Goal: Register for event/course

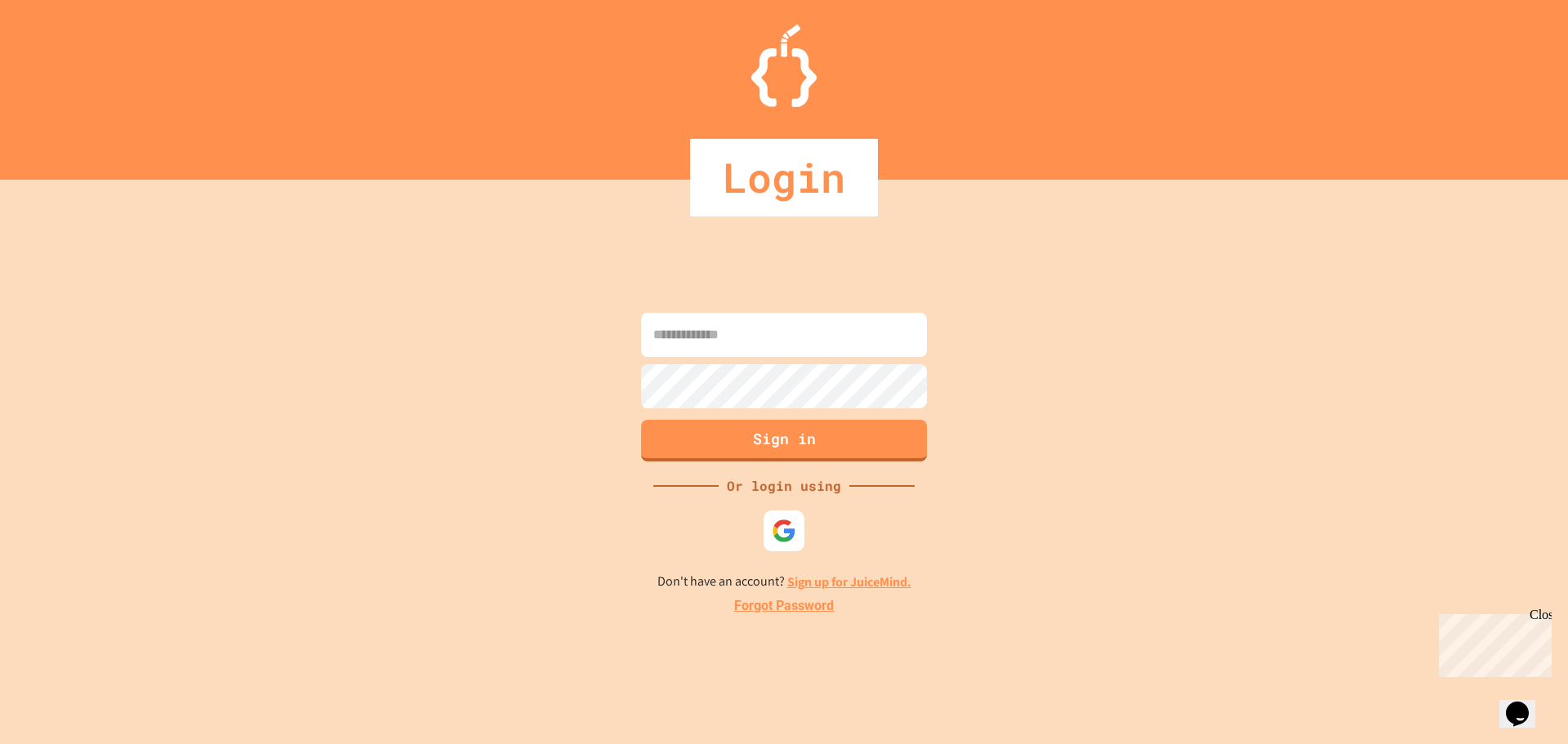
click at [704, 336] on input at bounding box center [784, 334] width 286 height 44
type input "**********"
click at [745, 440] on button "Sign in" at bounding box center [784, 438] width 292 height 42
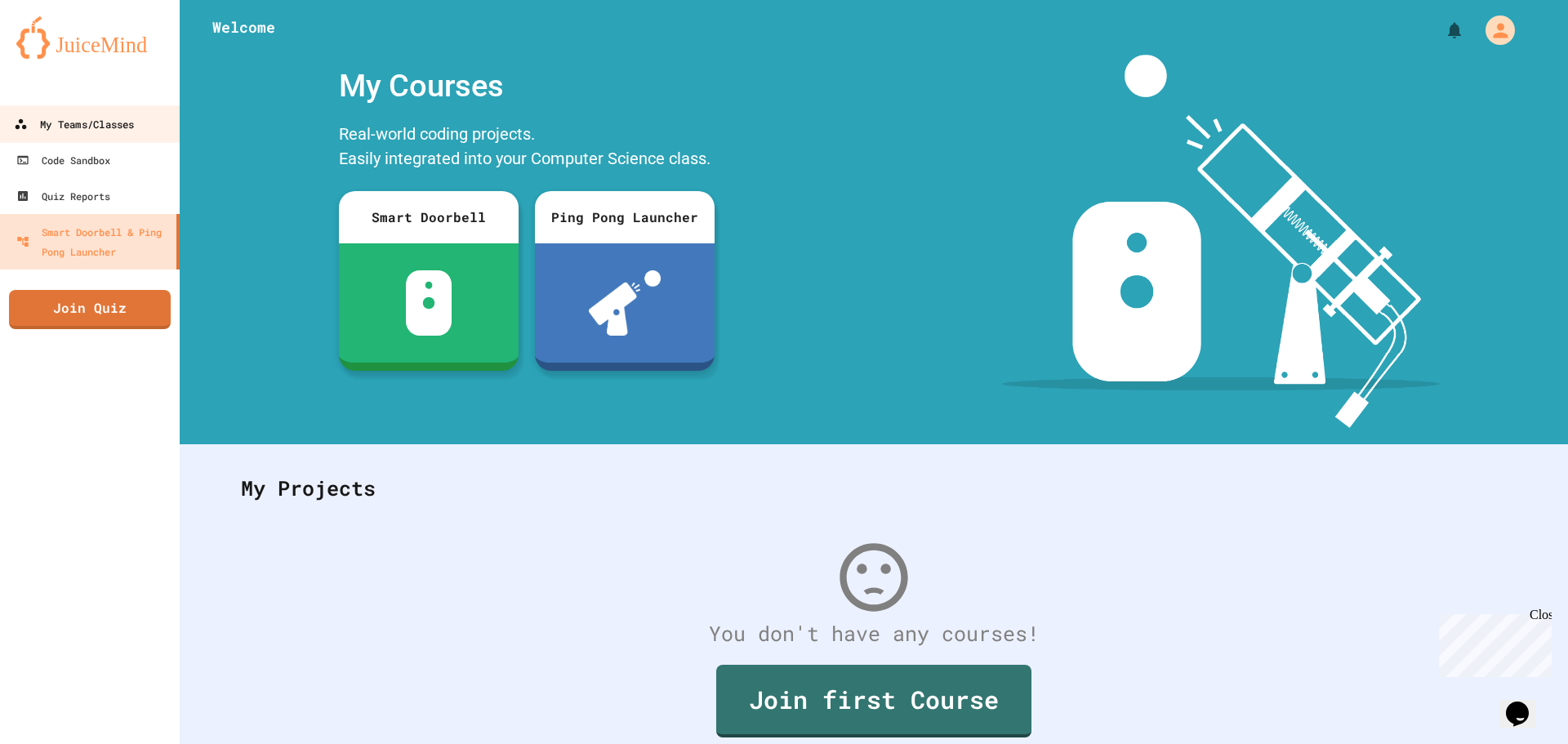
click at [100, 134] on div "My Teams/Classes" at bounding box center [74, 124] width 120 height 21
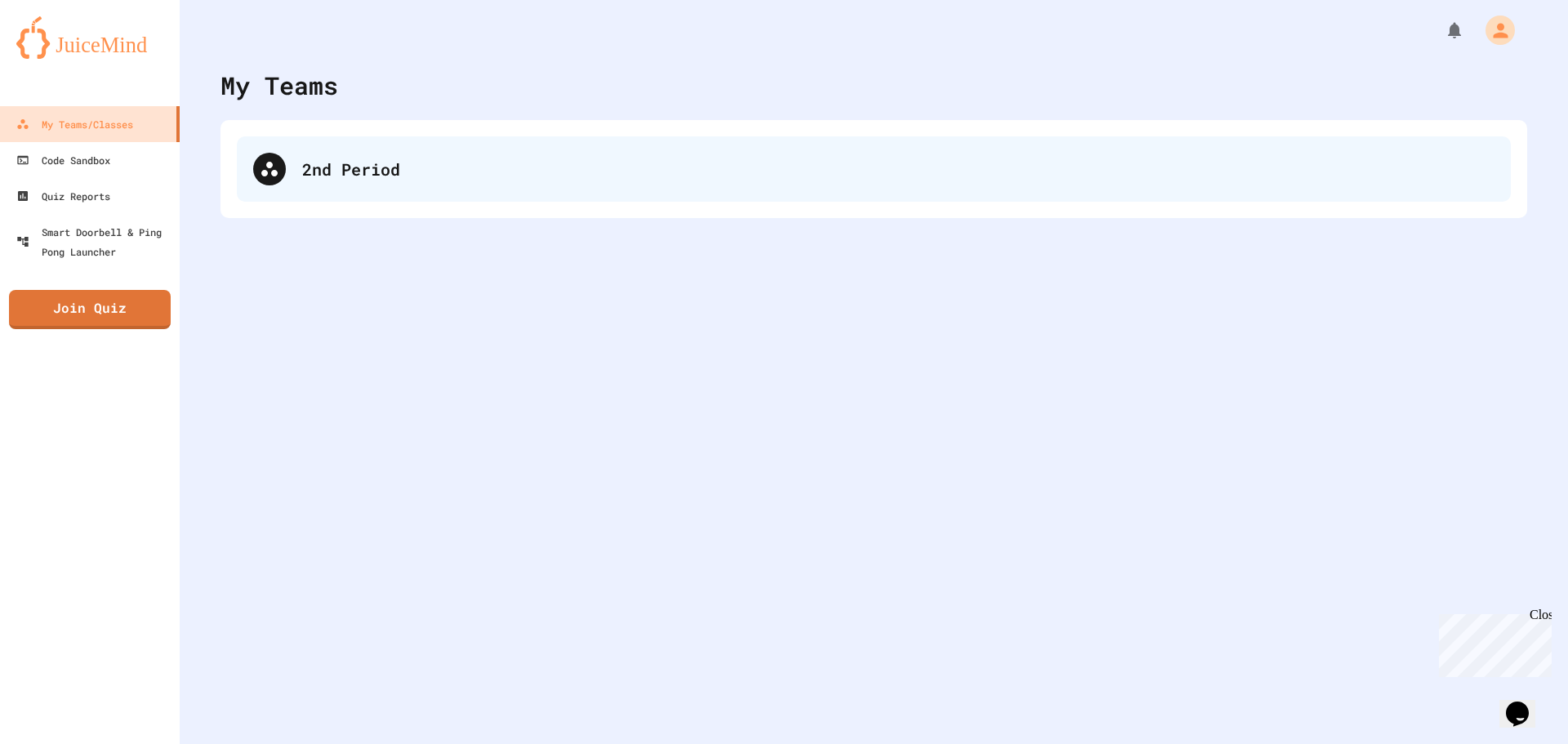
click at [505, 170] on div "2nd Period" at bounding box center [898, 169] width 1192 height 25
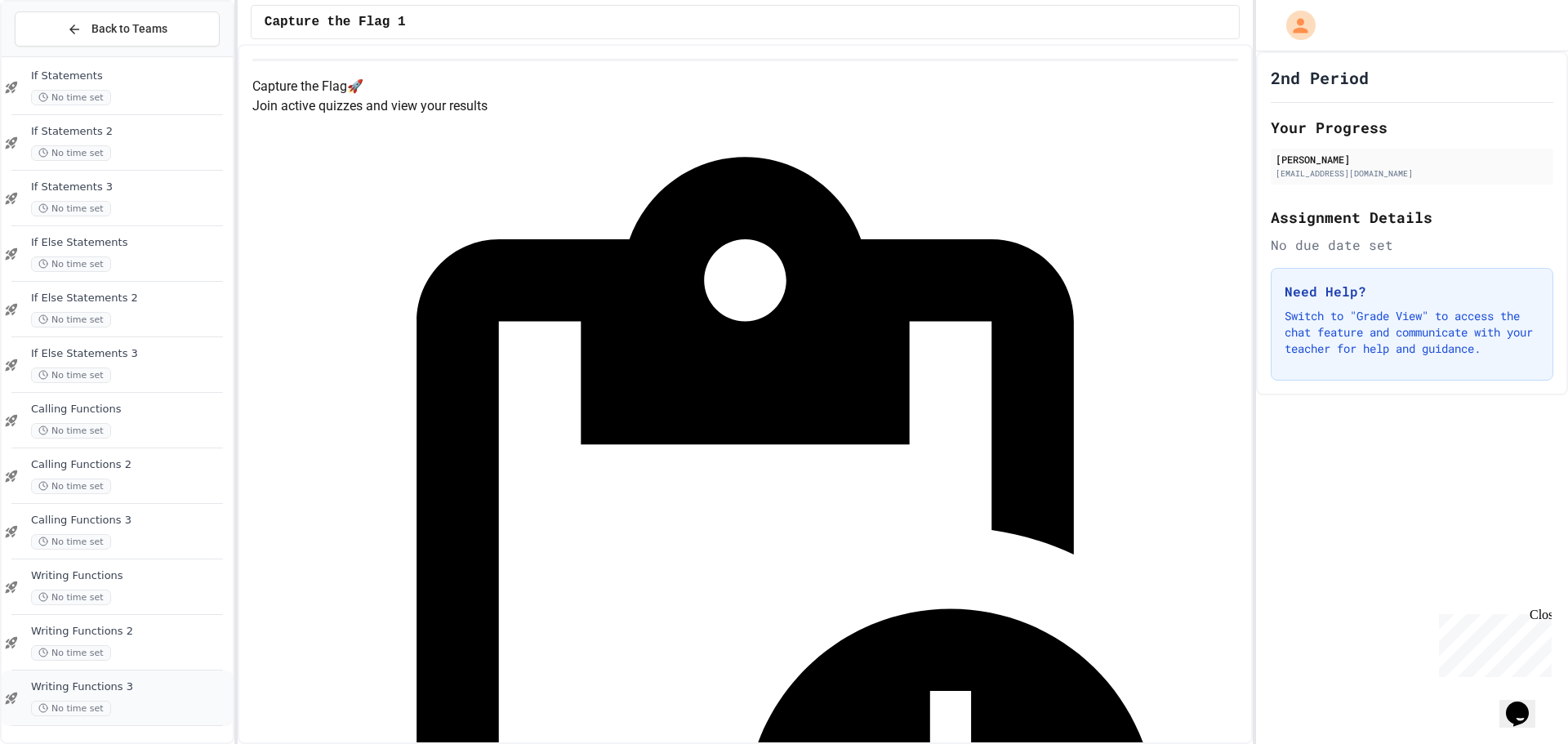
click at [182, 684] on span "Writing Functions 3" at bounding box center [129, 687] width 198 height 14
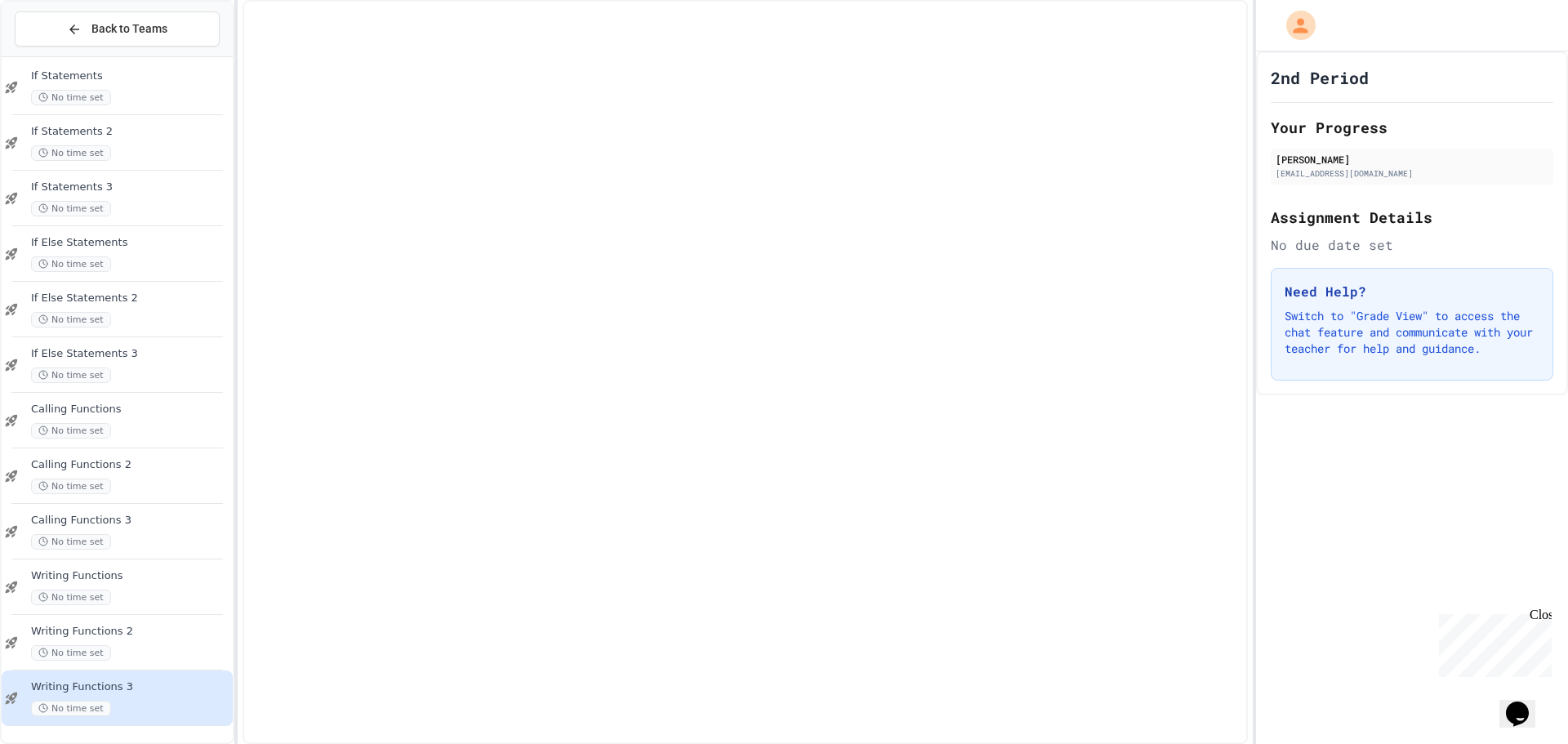
scroll to position [994, 0]
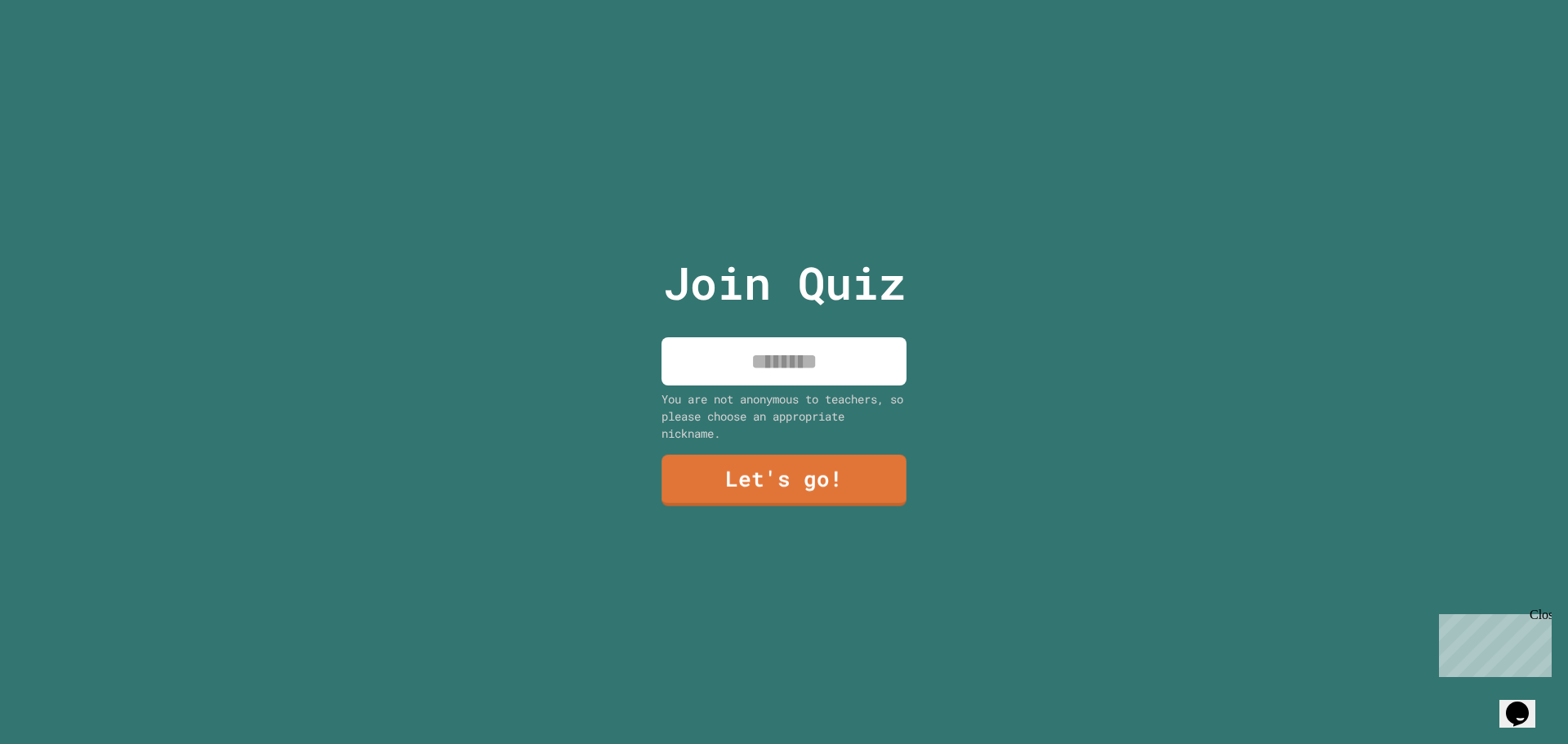
click at [762, 361] on input at bounding box center [784, 362] width 245 height 48
type input "********"
click at [834, 496] on link "Let's go!" at bounding box center [784, 481] width 245 height 51
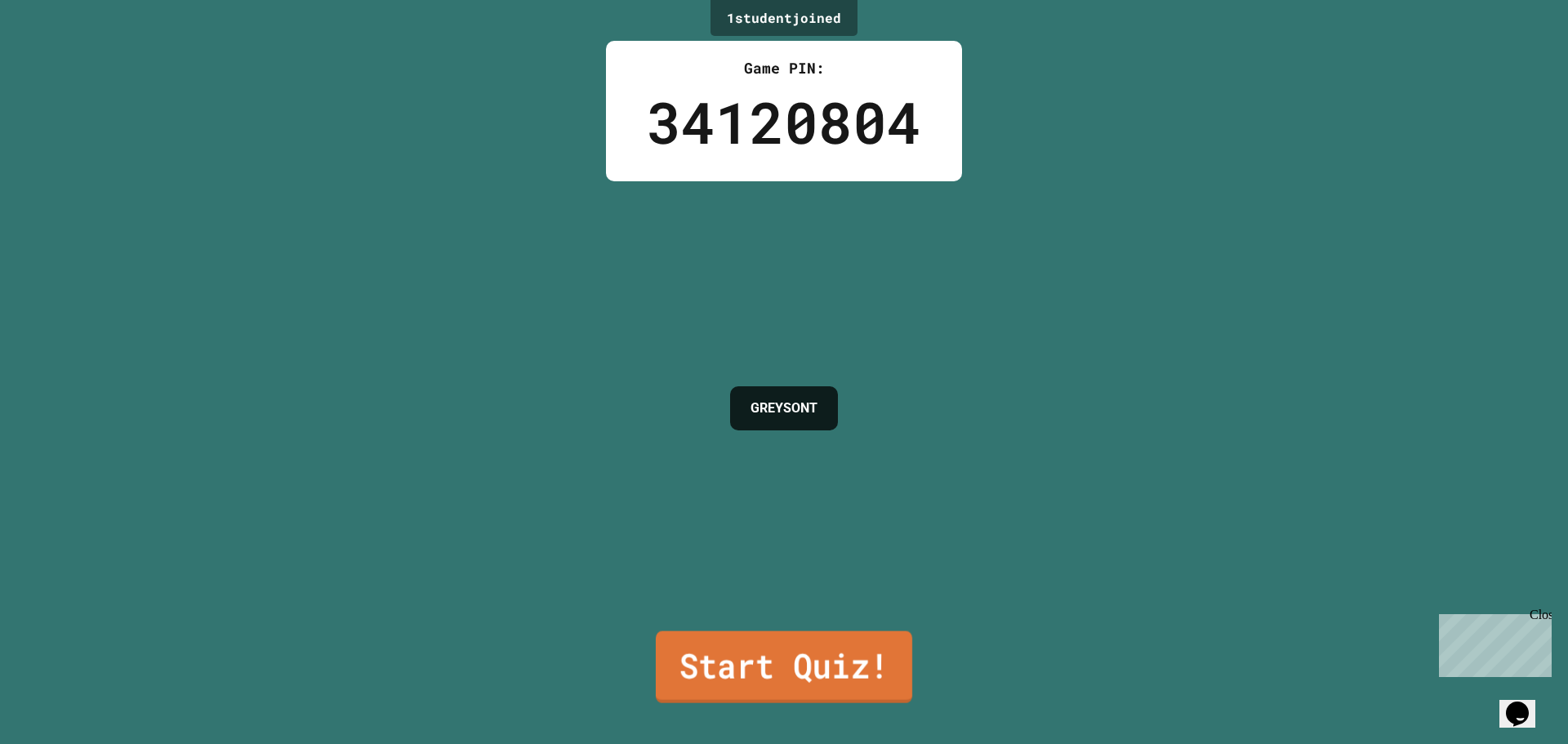
click at [842, 651] on link "Start Quiz!" at bounding box center [784, 667] width 256 height 72
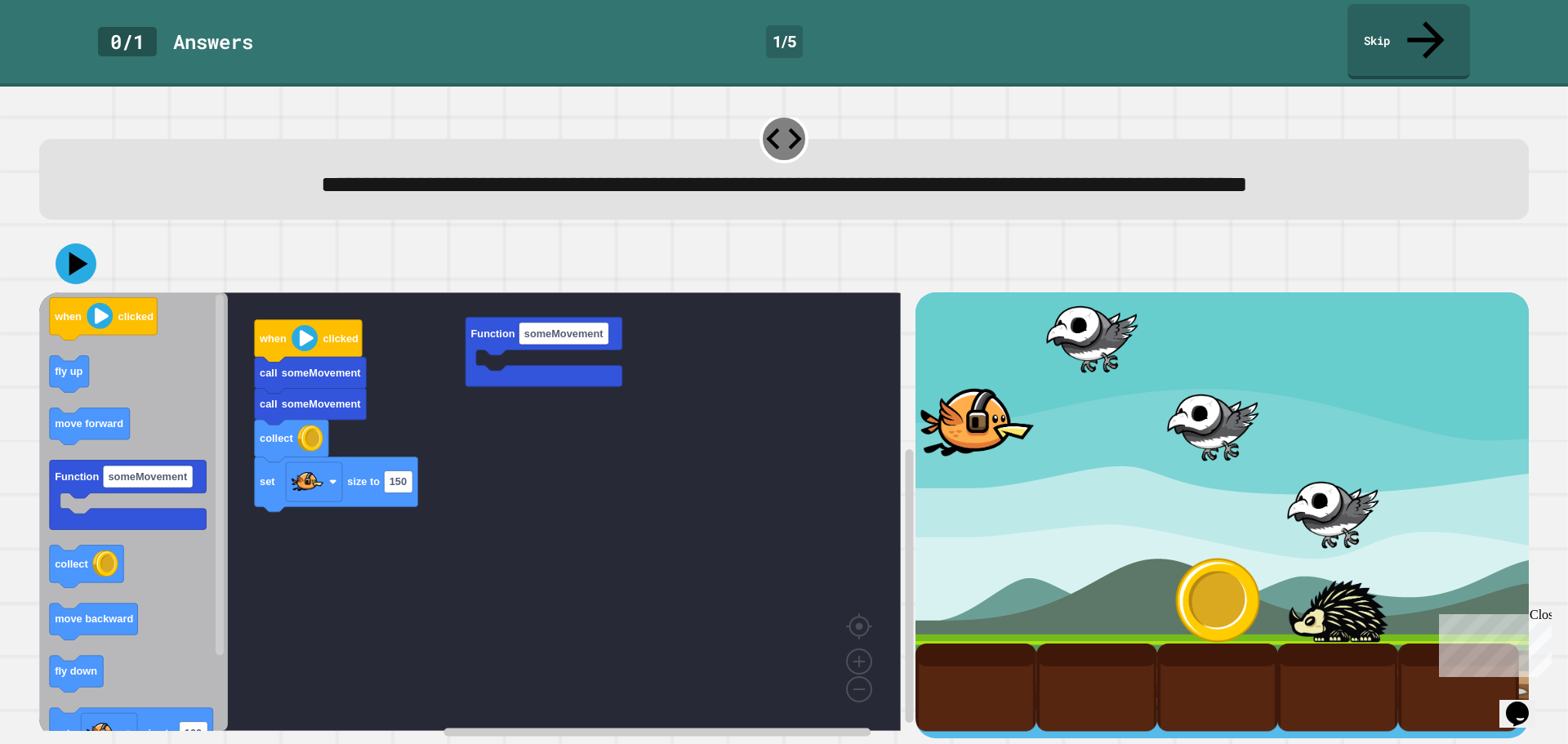
scroll to position [41, 0]
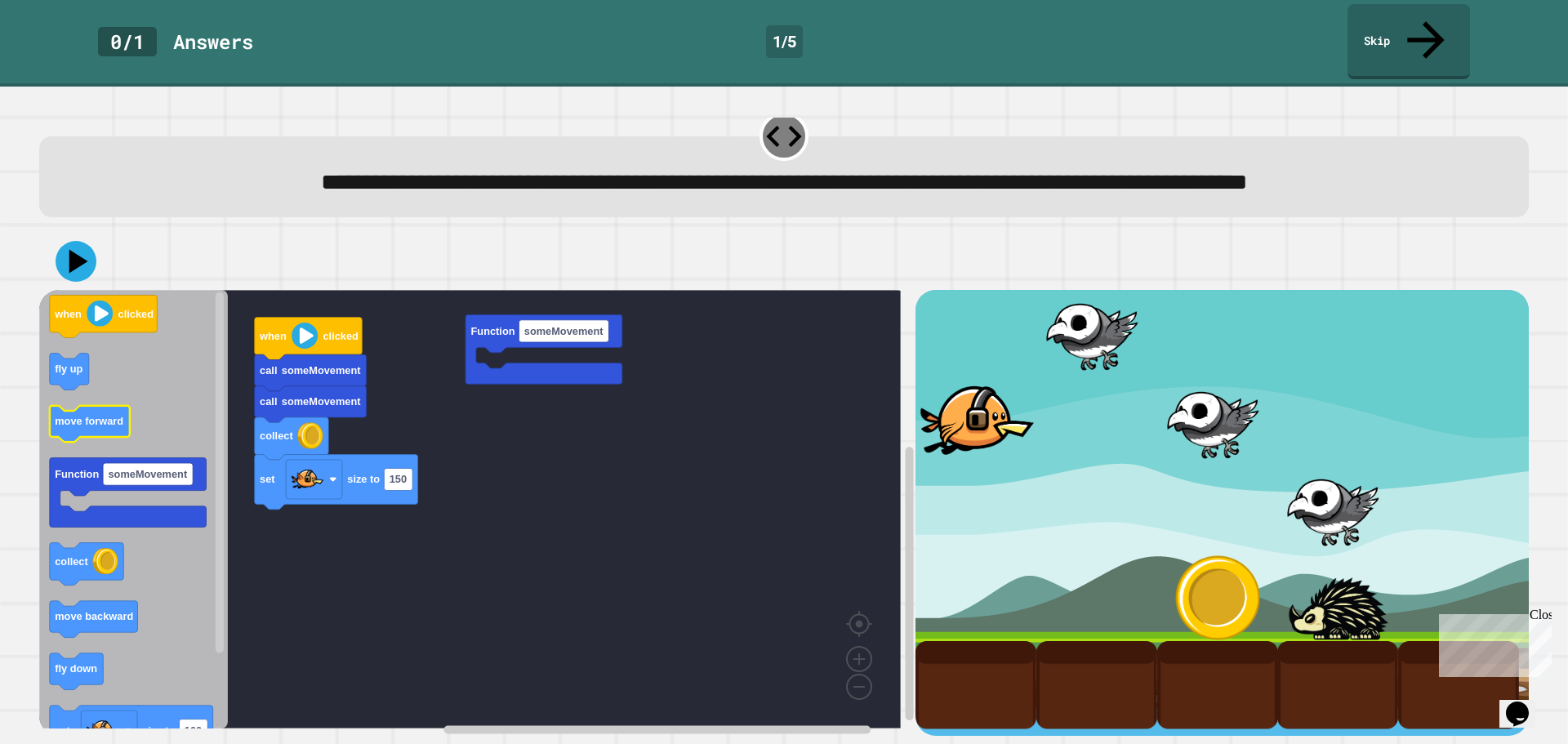
click at [98, 416] on text "move forward" at bounding box center [89, 421] width 69 height 12
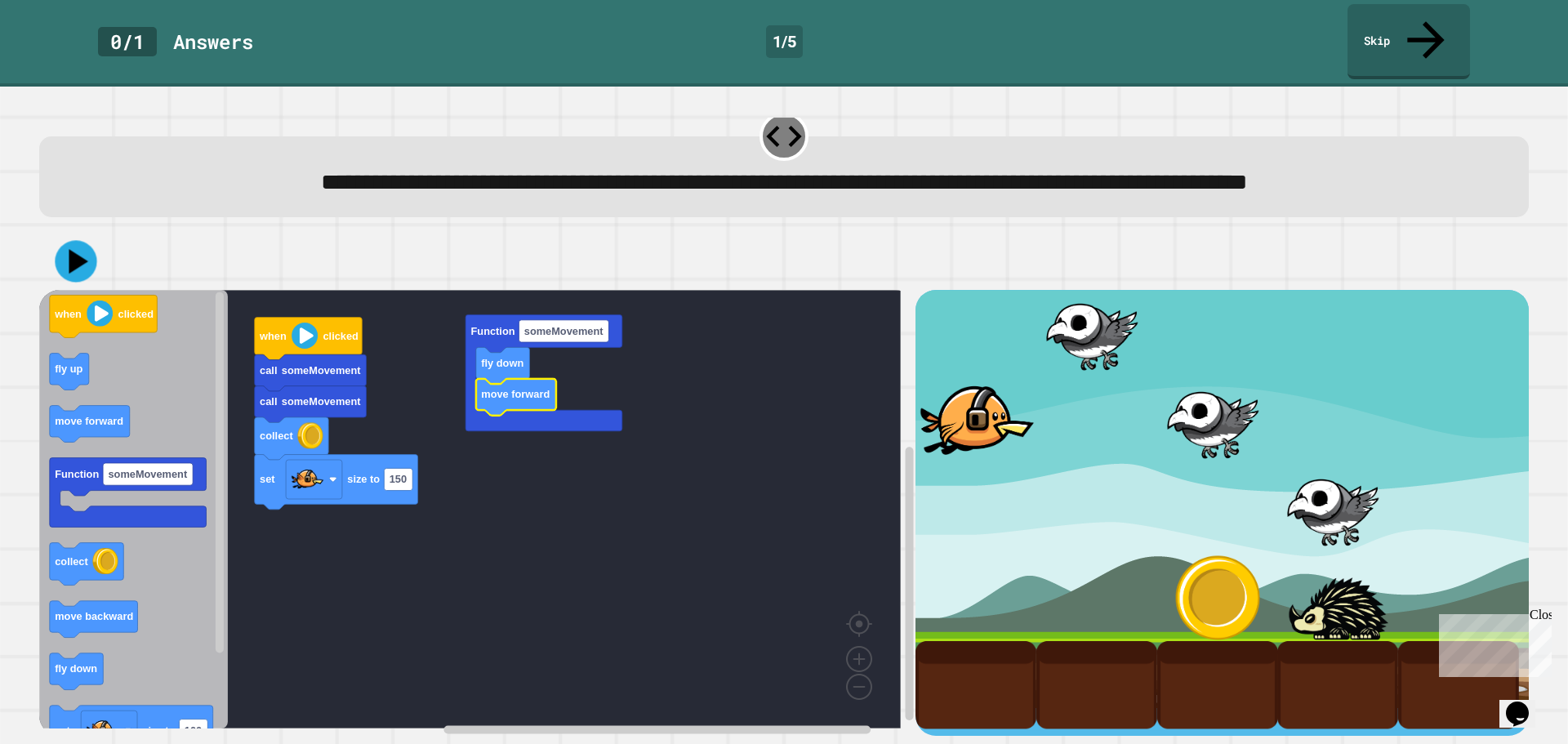
click at [72, 241] on icon at bounding box center [75, 262] width 41 height 41
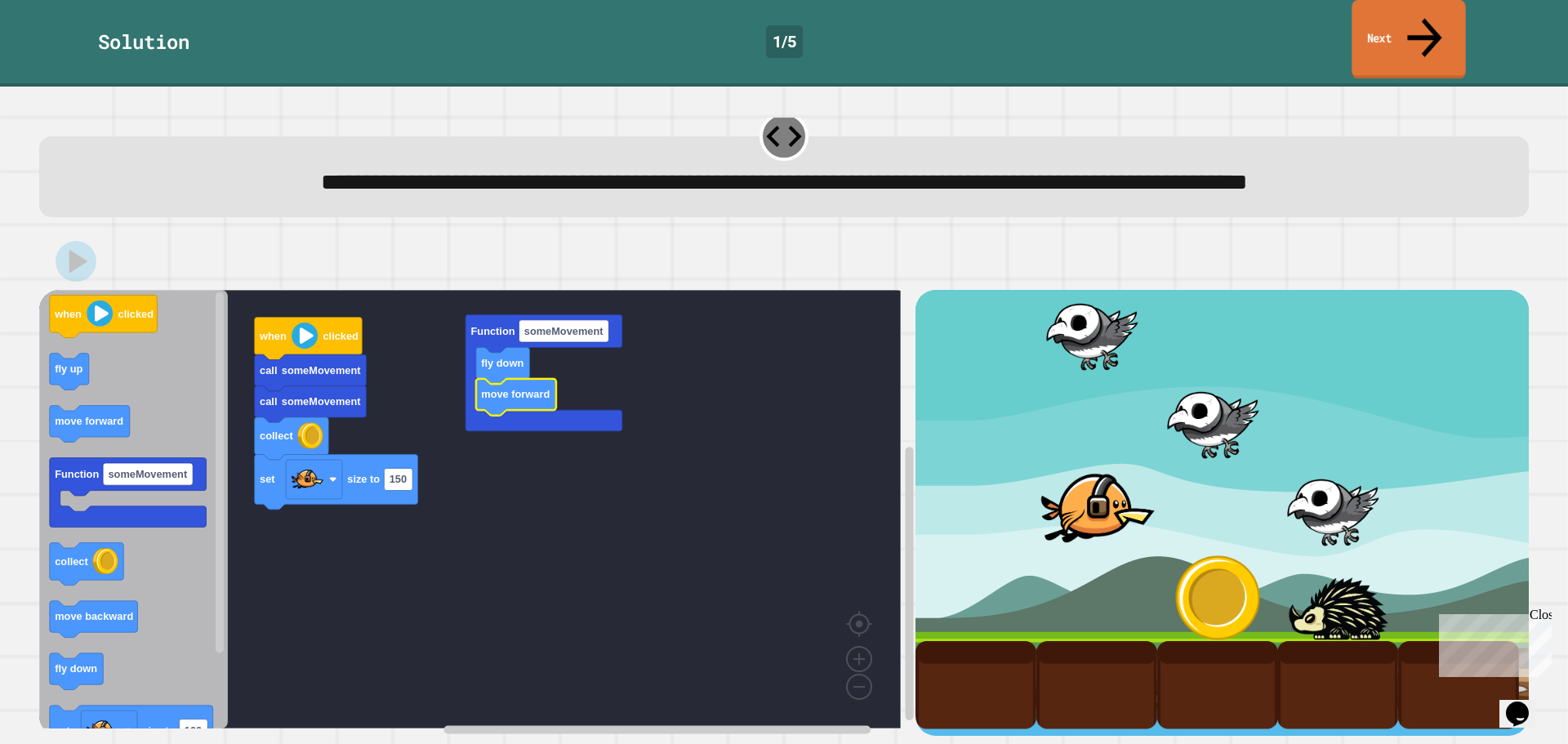
click at [1448, 15] on link "Next" at bounding box center [1408, 40] width 114 height 80
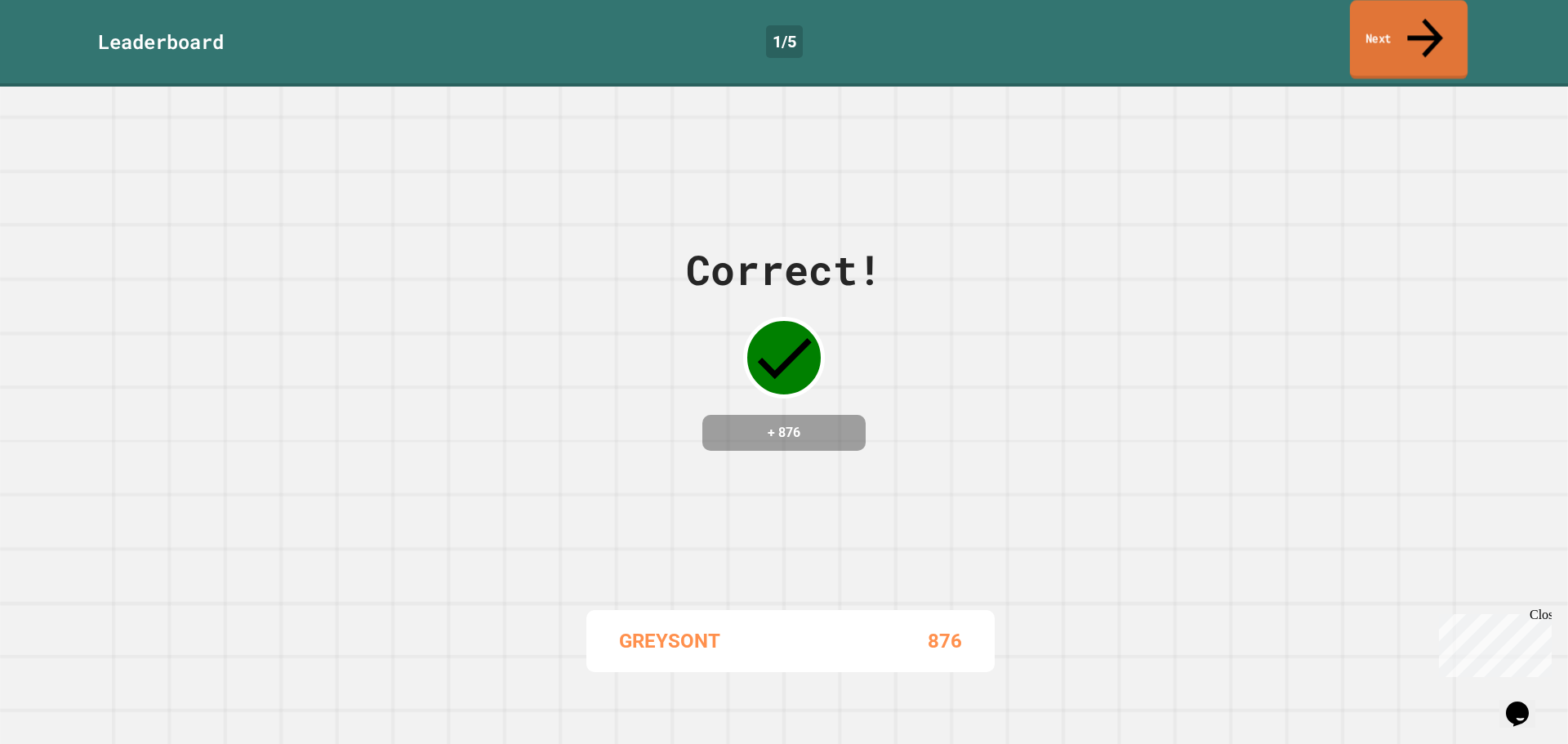
click at [1448, 15] on link "Next" at bounding box center [1409, 40] width 118 height 80
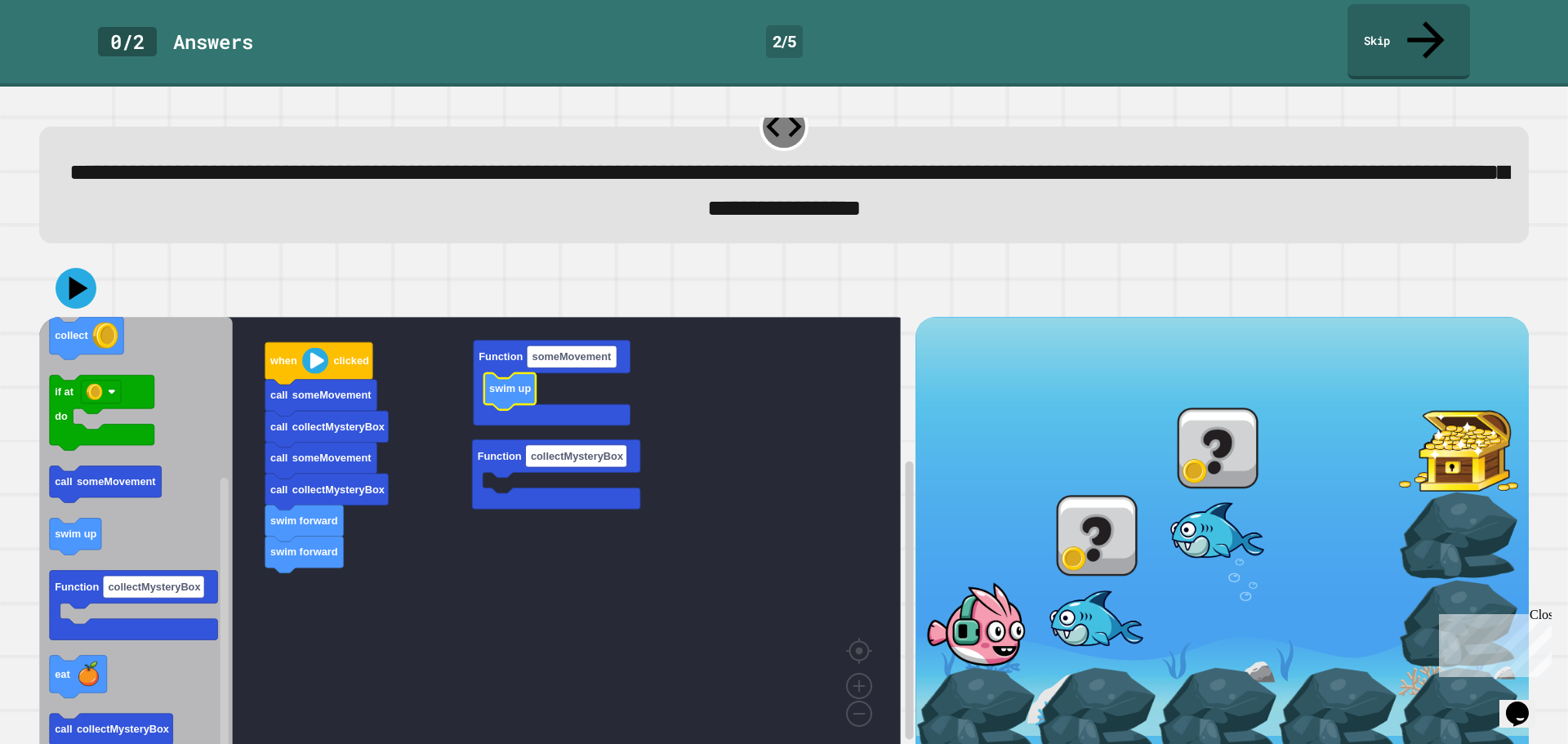
scroll to position [0, 0]
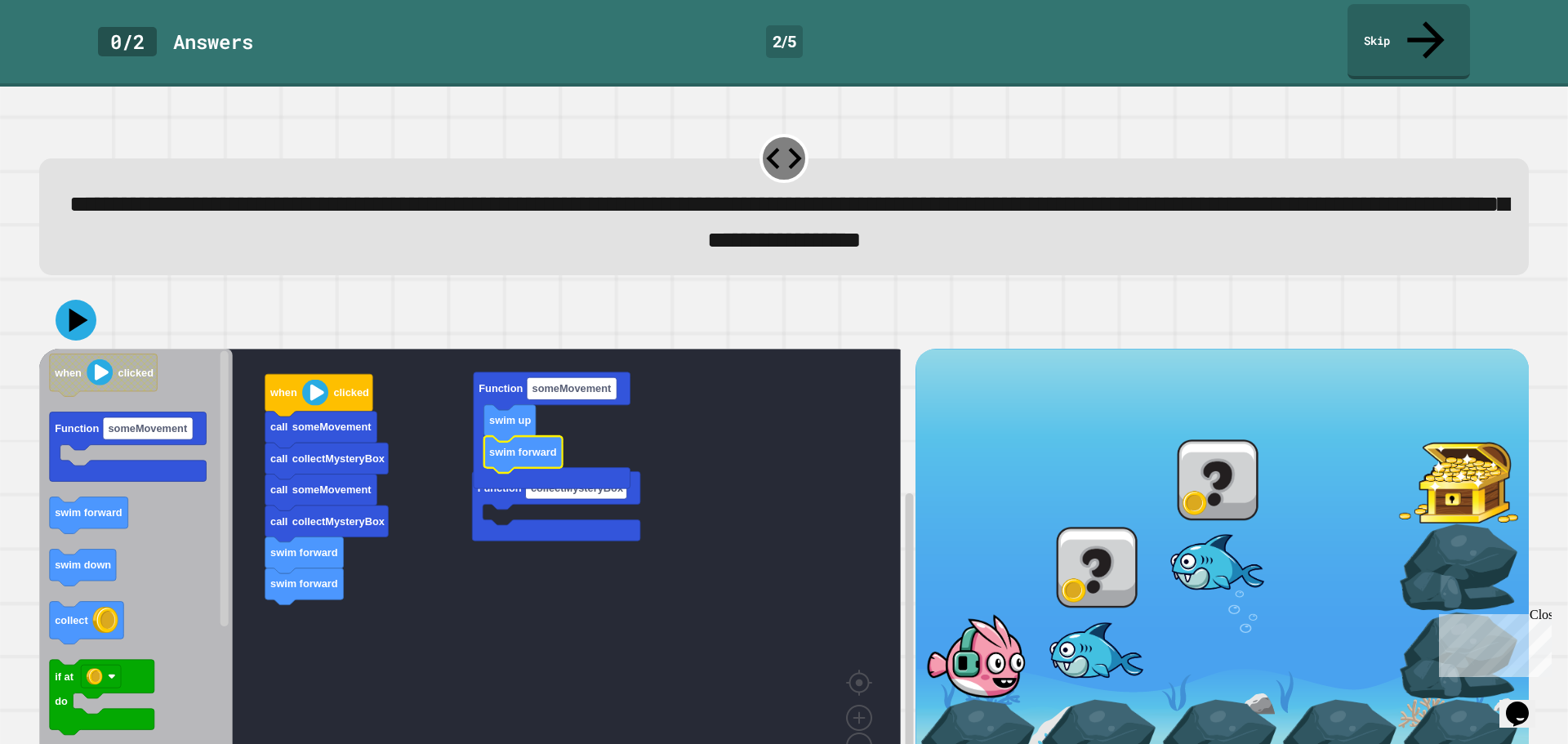
click at [700, 406] on rect "Blockly Workspace" at bounding box center [469, 568] width 862 height 439
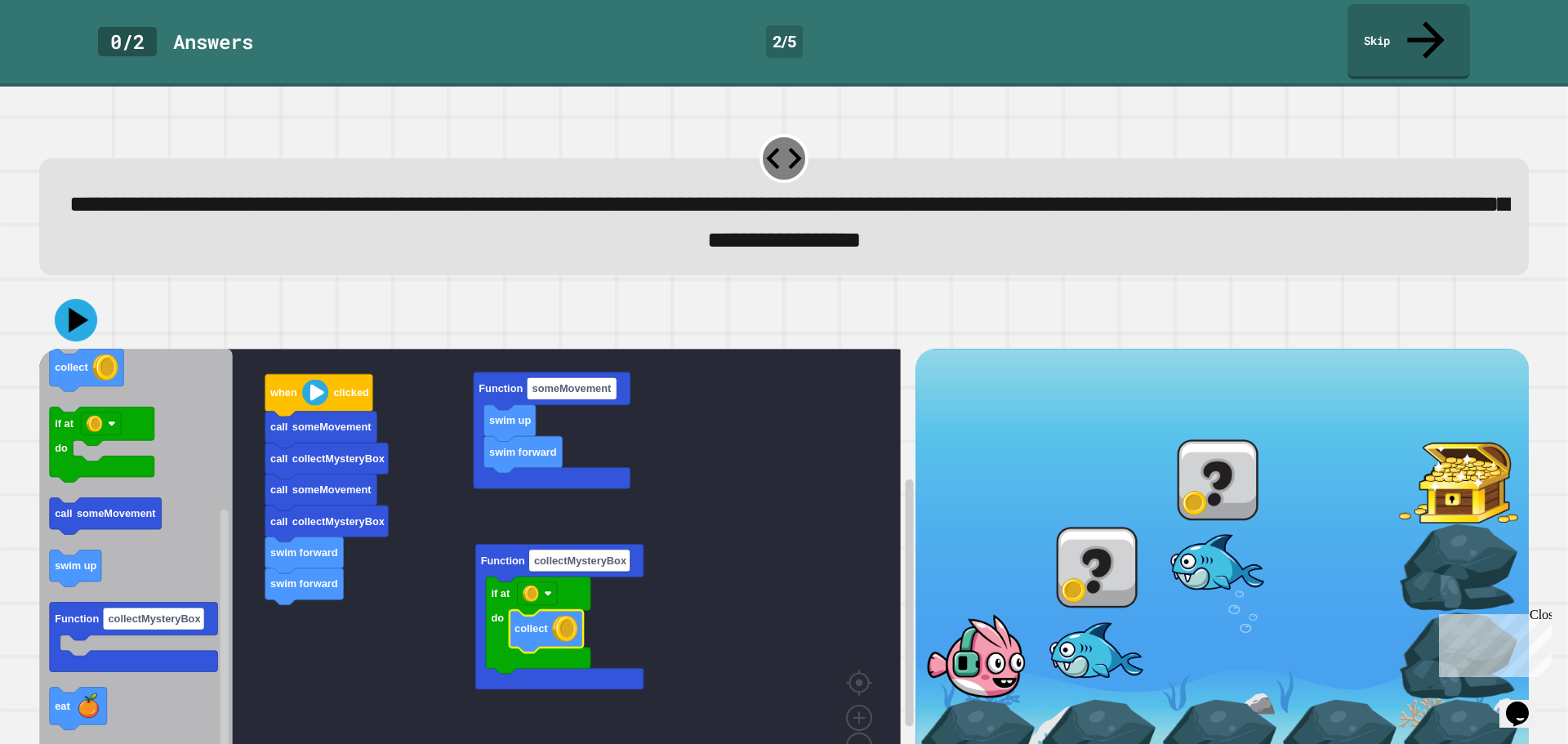
click at [68, 298] on icon at bounding box center [75, 319] width 42 height 42
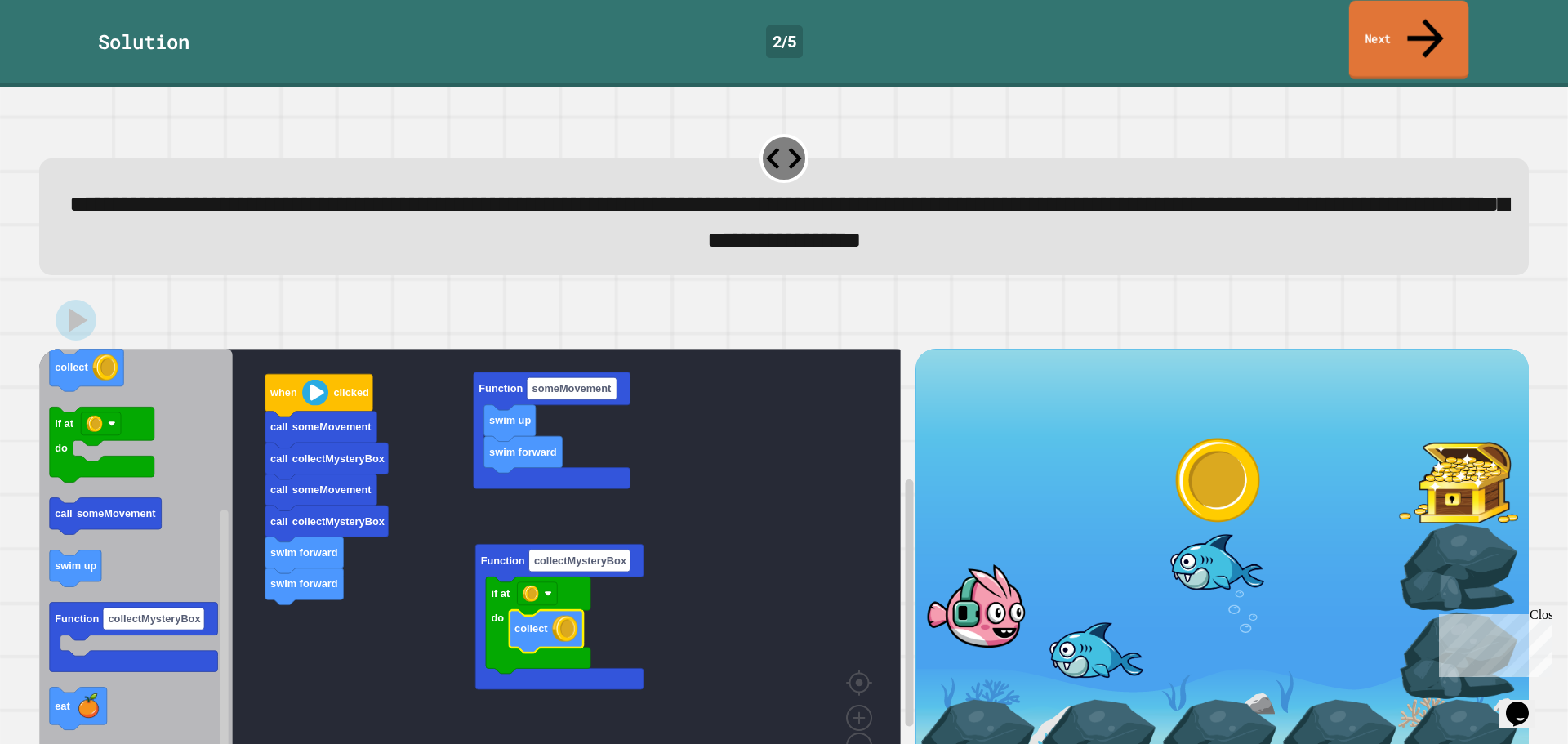
click at [1371, 32] on link "Next" at bounding box center [1409, 41] width 119 height 80
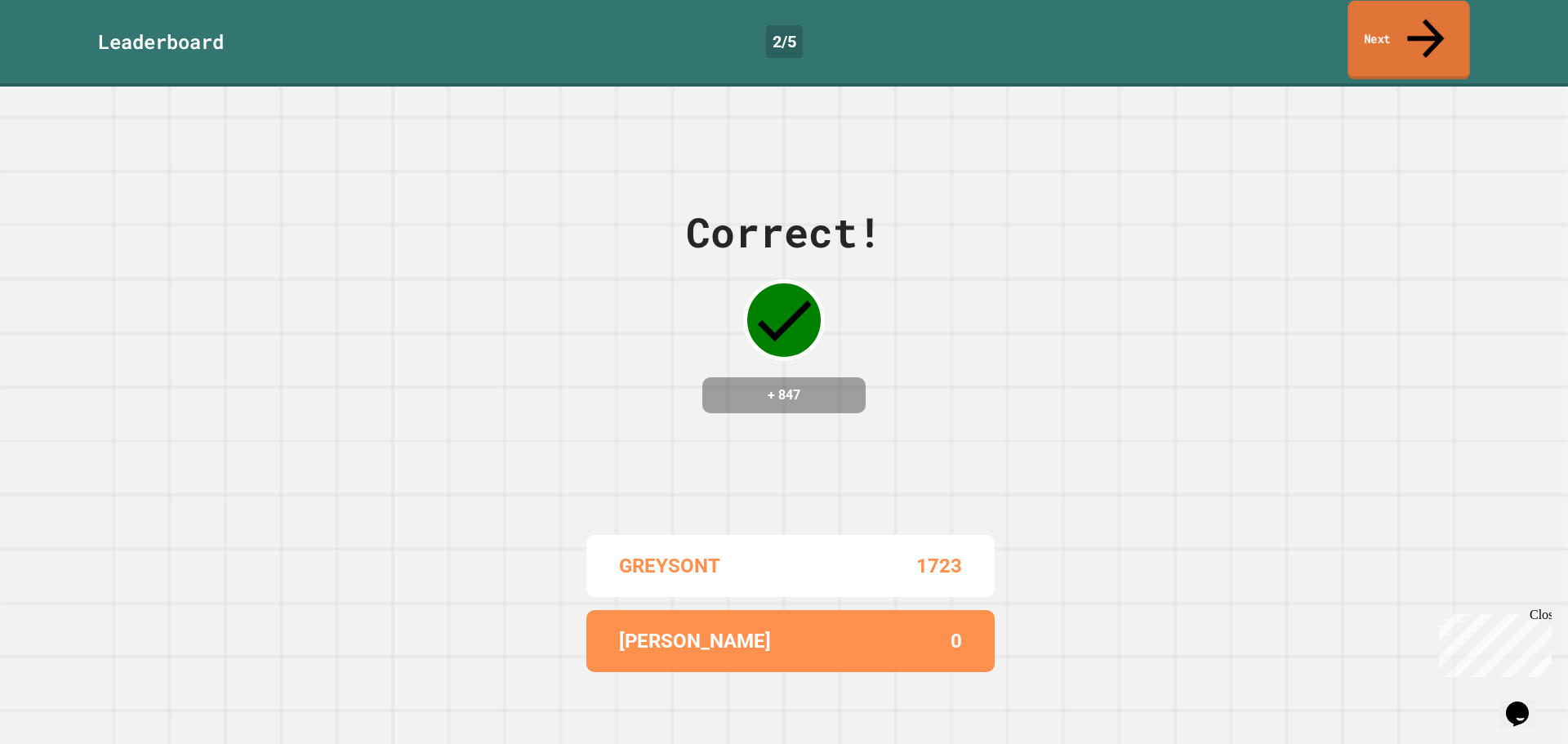
click at [1369, 36] on link "Next" at bounding box center [1408, 41] width 122 height 80
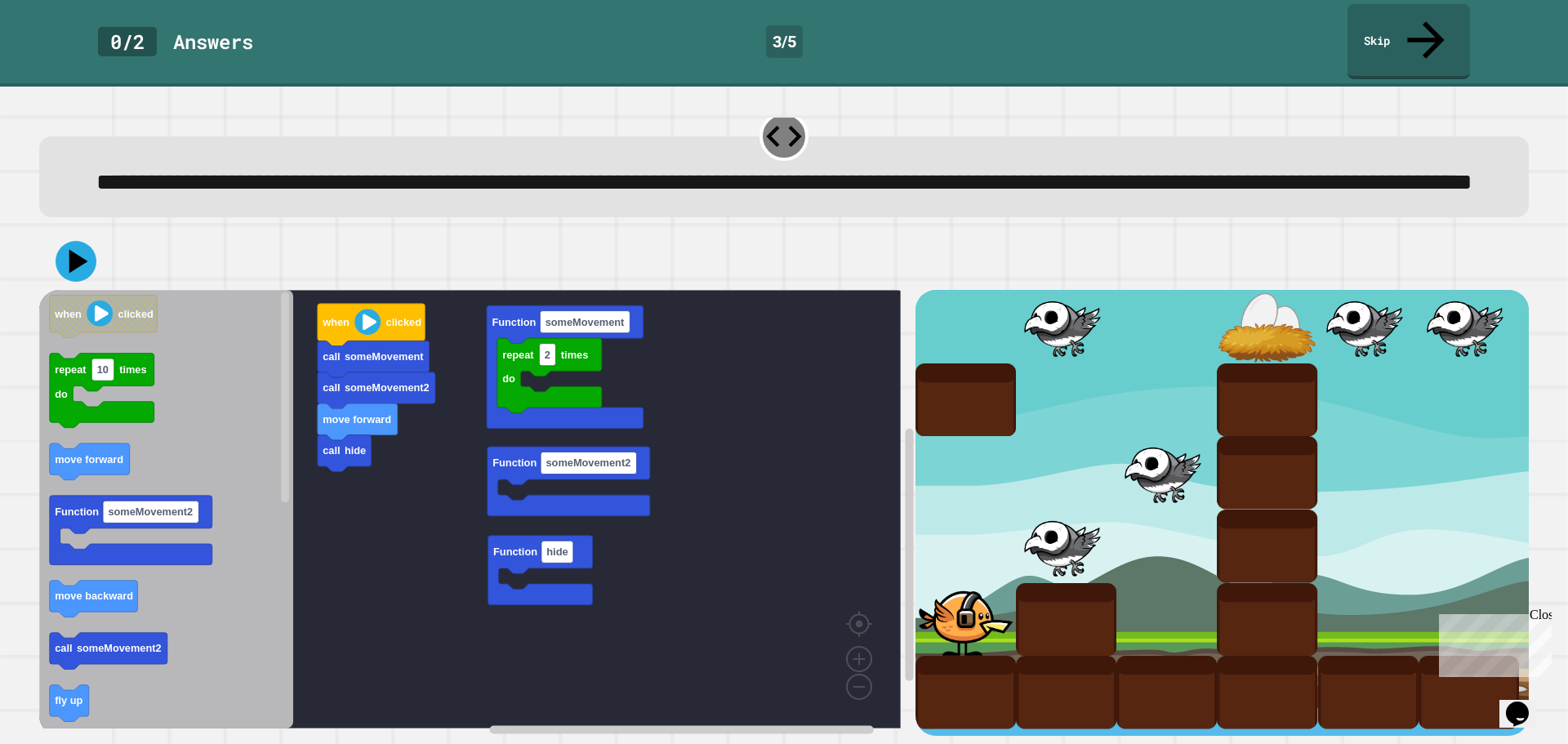
scroll to position [41, 0]
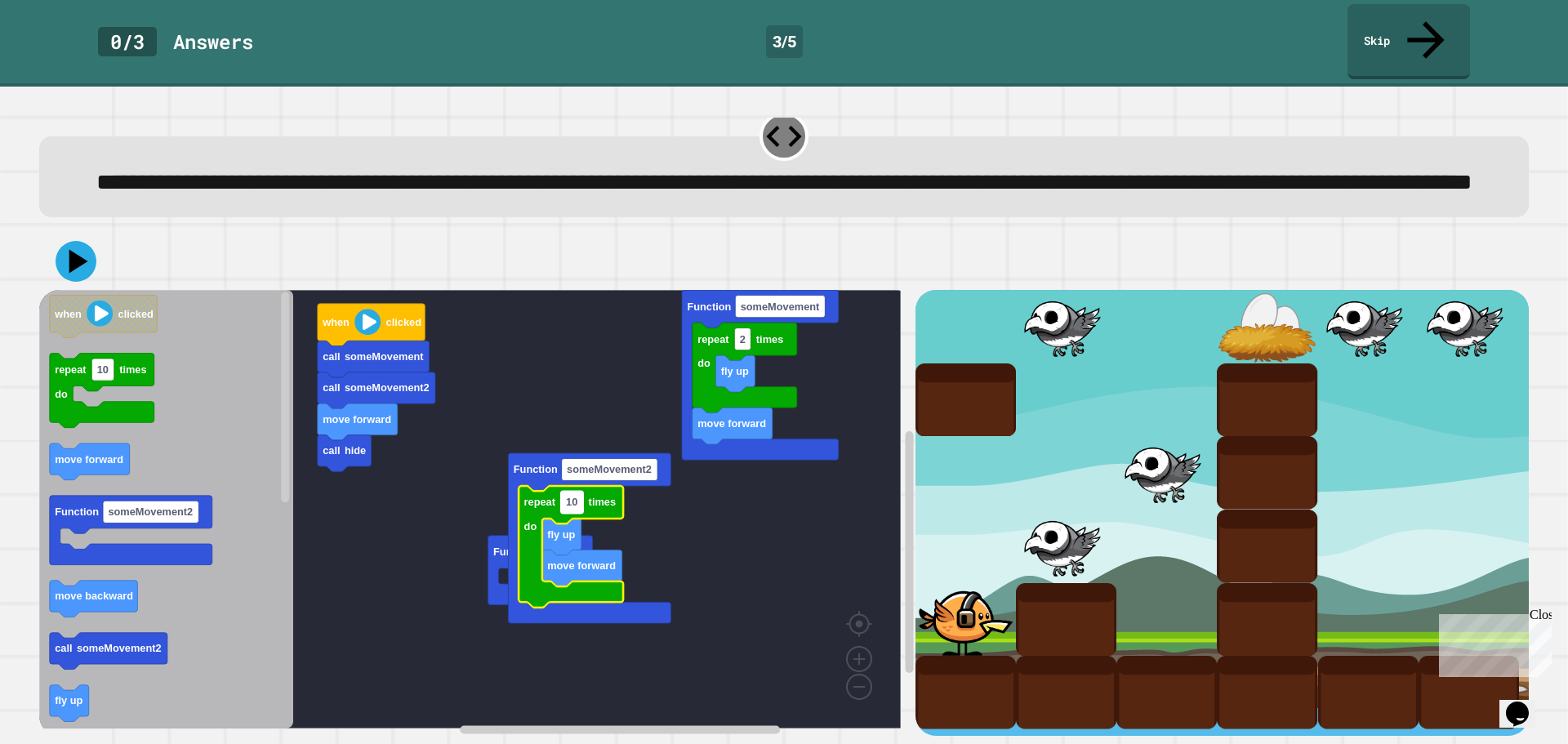
click at [570, 497] on text "10" at bounding box center [571, 503] width 12 height 12
type input "*"
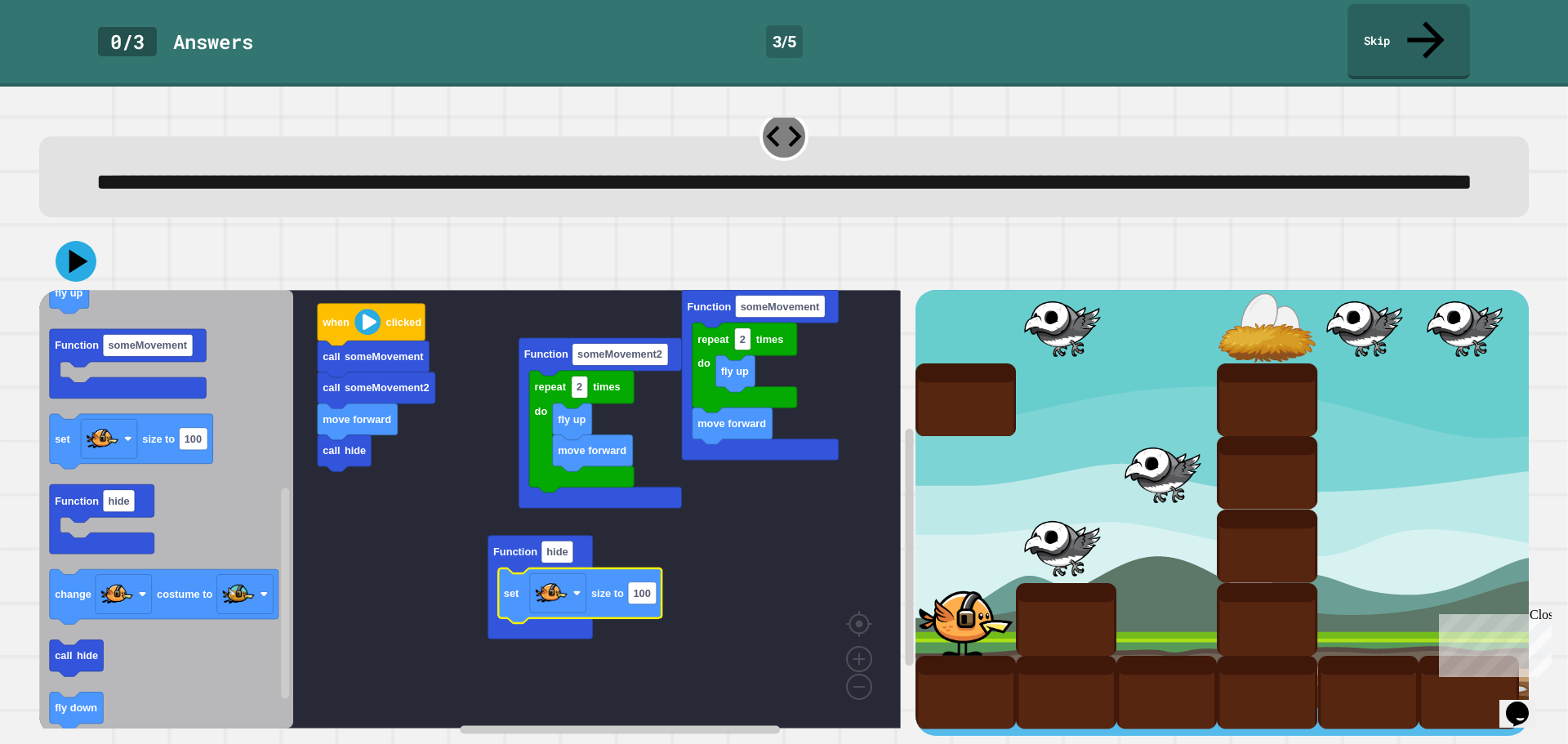
click at [660, 579] on icon "Blockly Workspace" at bounding box center [580, 596] width 163 height 55
click at [647, 585] on rect "Blockly Workspace" at bounding box center [642, 593] width 28 height 22
type input "**"
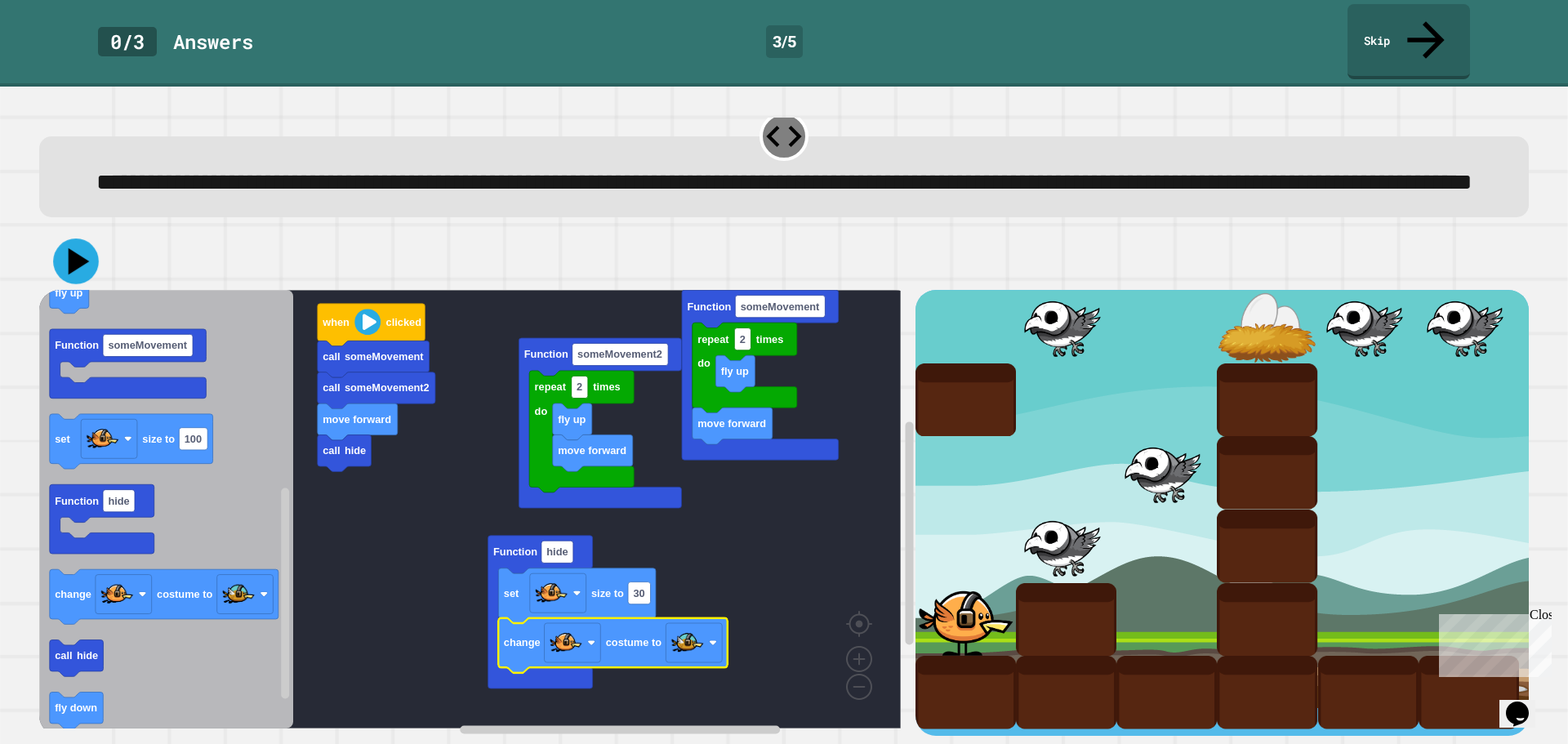
click at [70, 260] on icon at bounding box center [75, 261] width 46 height 46
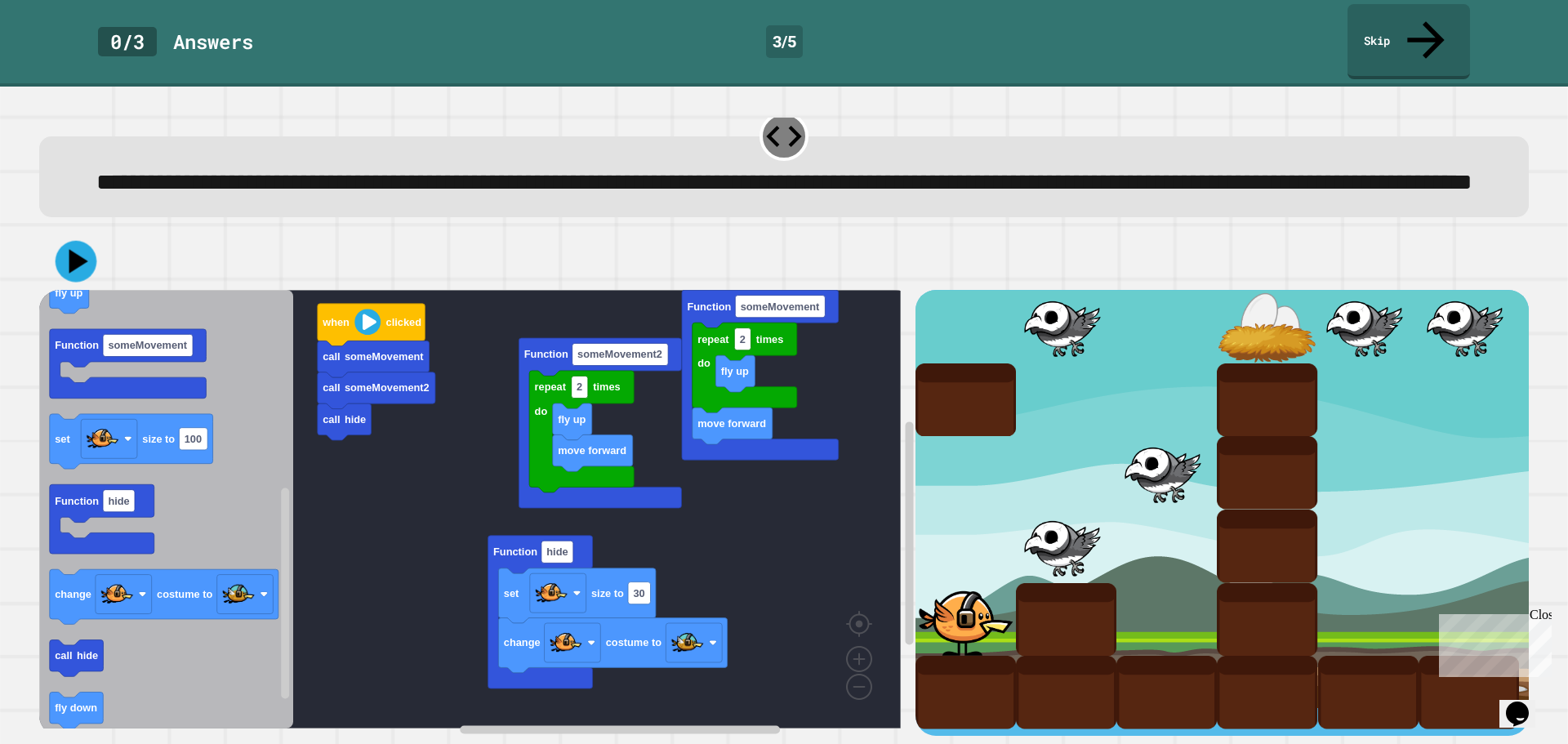
click at [83, 257] on icon at bounding box center [76, 262] width 41 height 41
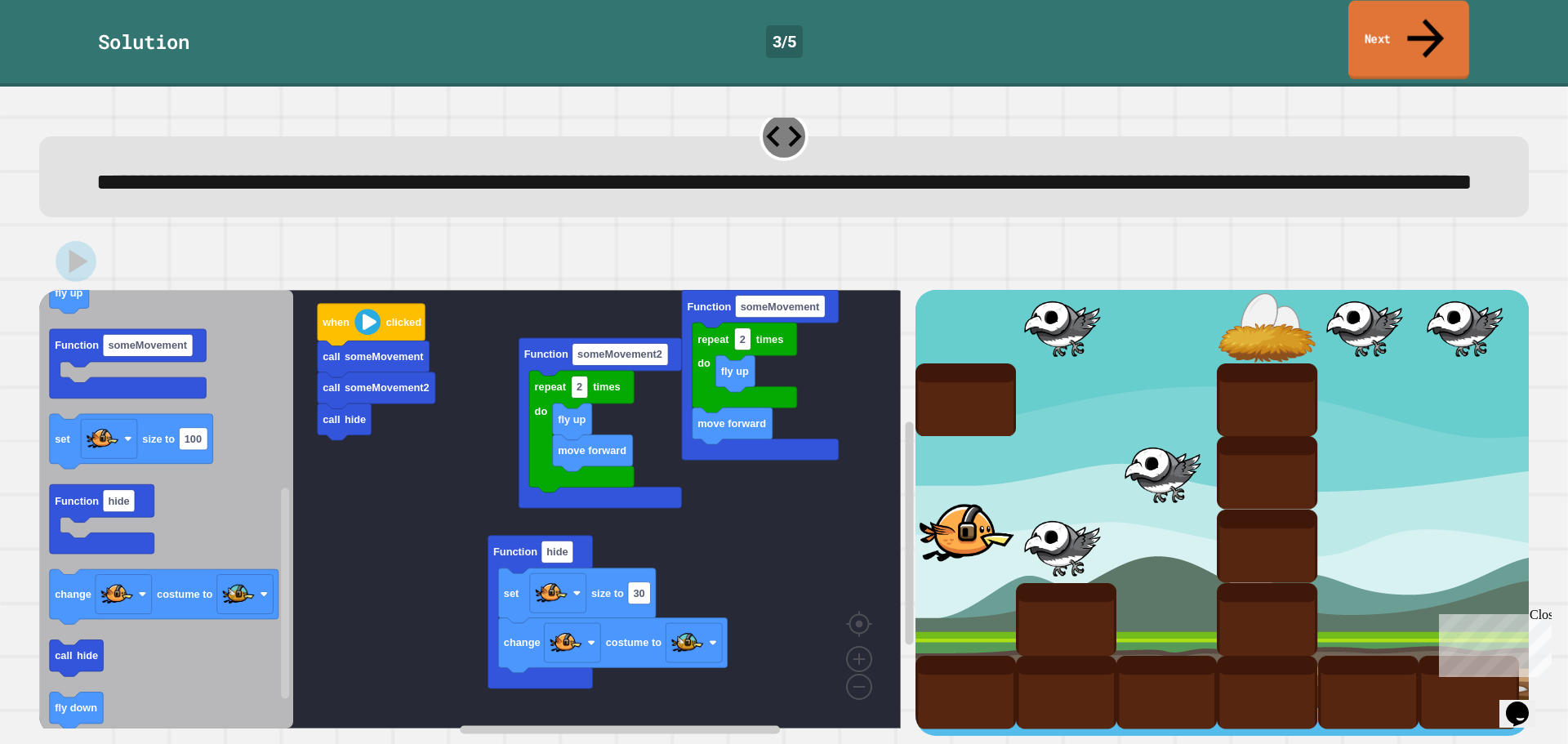
click at [1425, 19] on icon at bounding box center [1425, 38] width 36 height 39
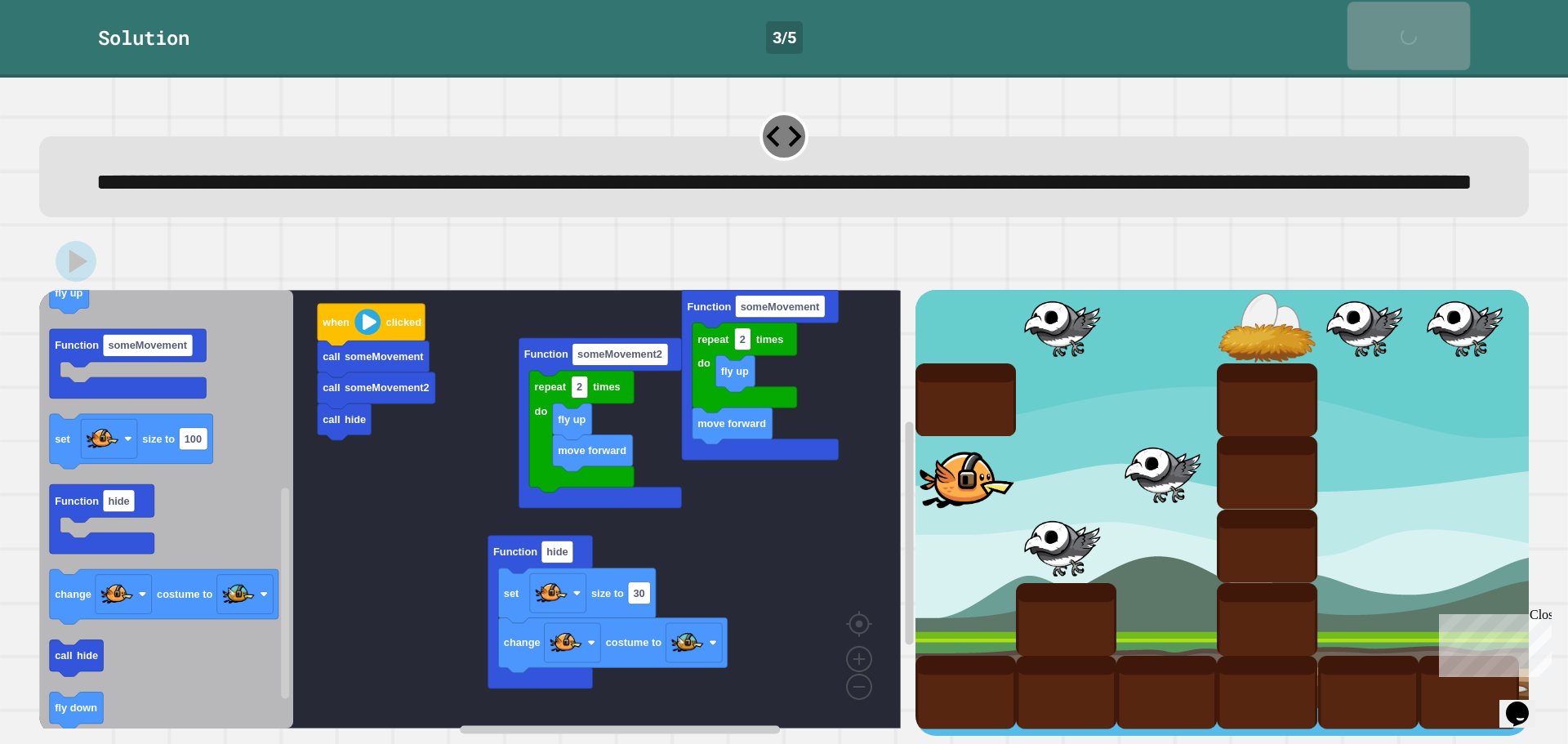
scroll to position [40, 0]
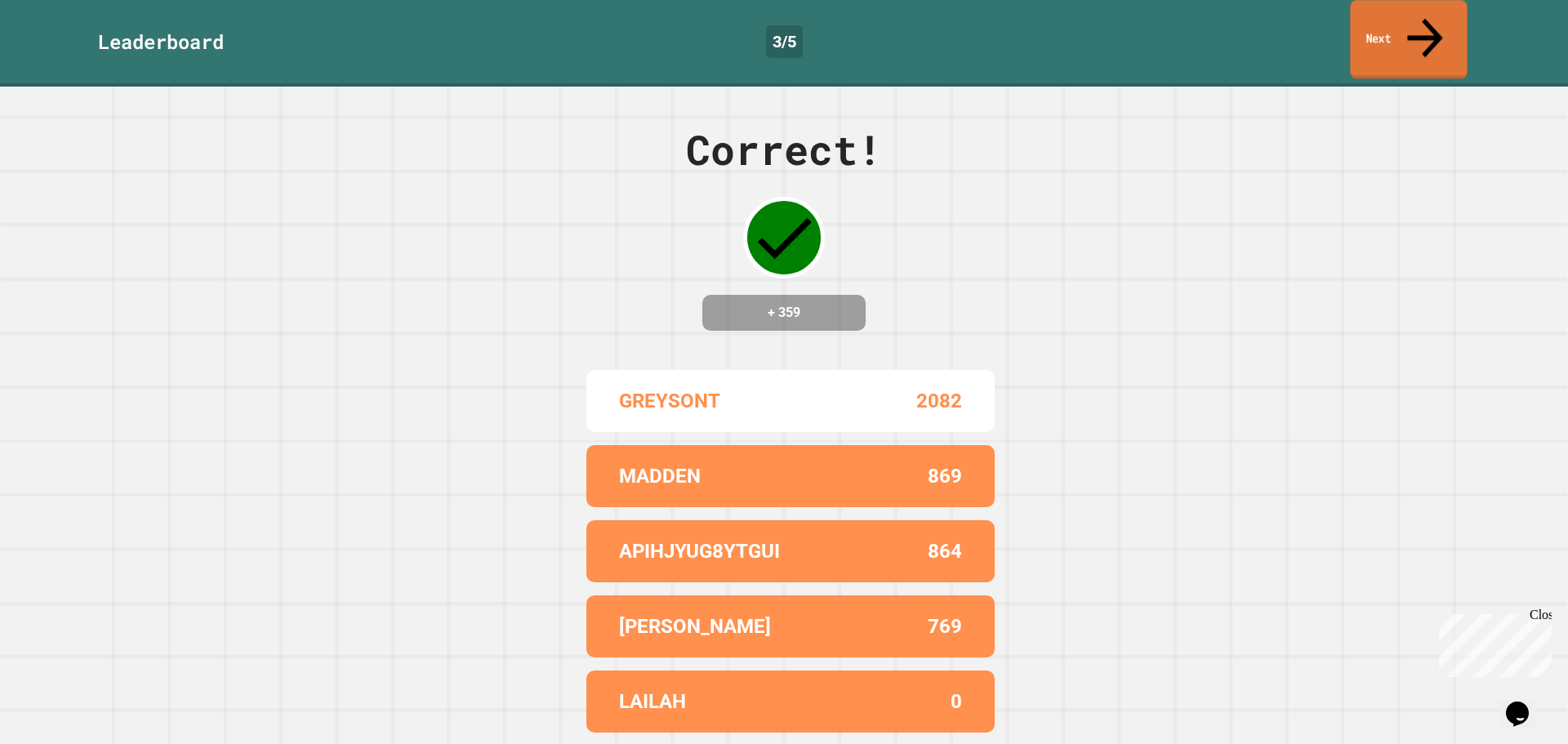
click at [1383, 35] on link "Next" at bounding box center [1408, 40] width 117 height 80
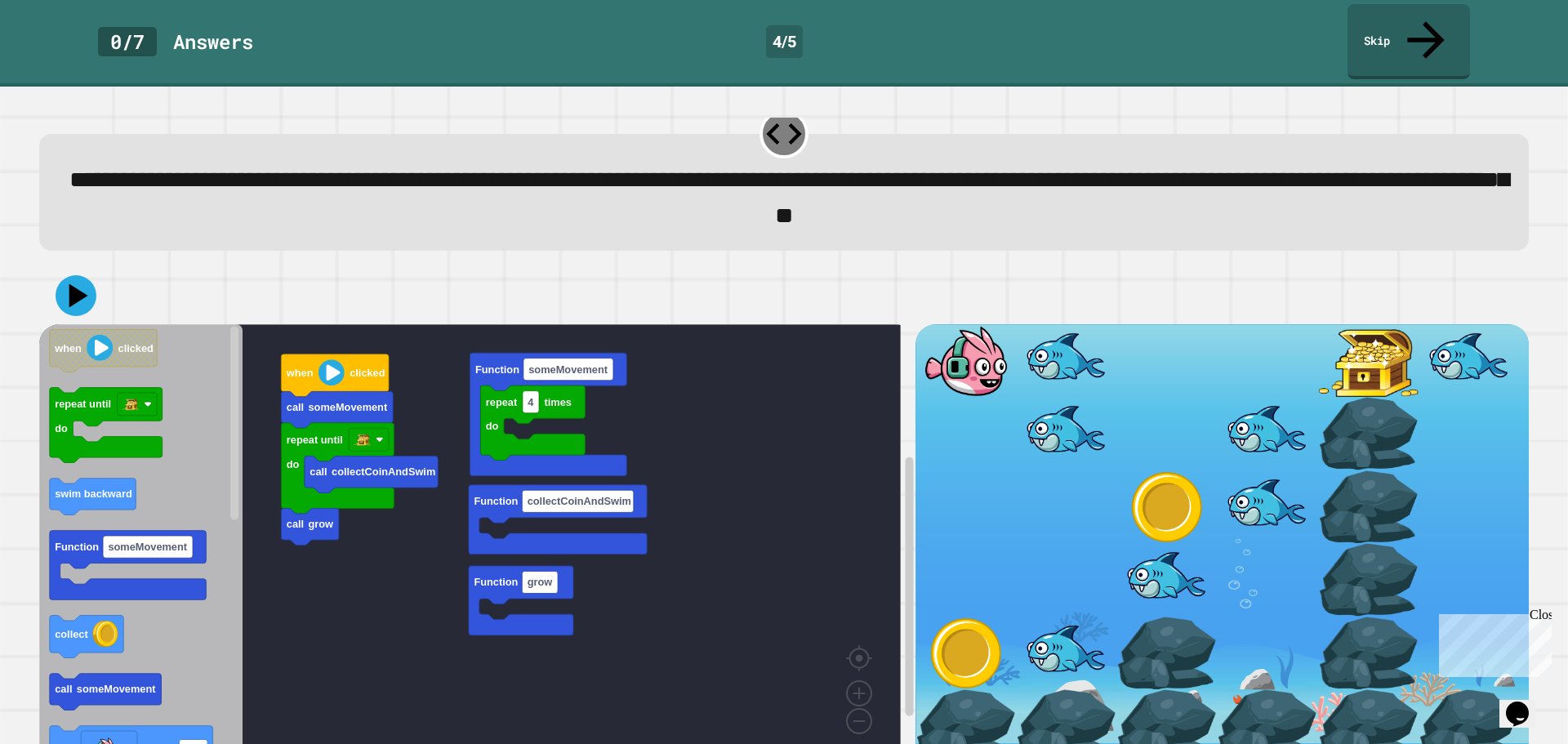
scroll to position [41, 0]
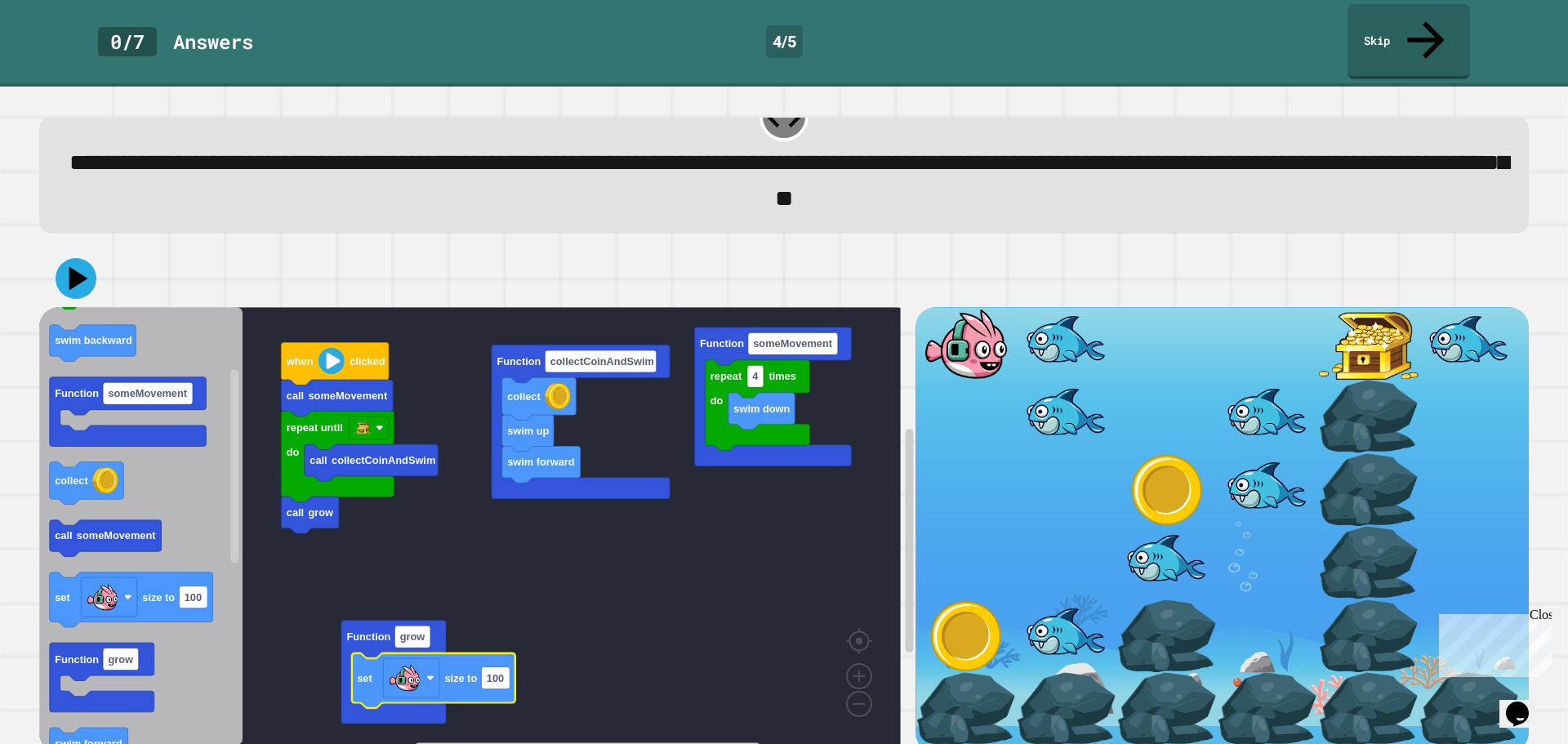
click at [500, 672] on text "100" at bounding box center [495, 678] width 17 height 12
type input "***"
click at [557, 586] on rect "Blockly Workspace" at bounding box center [469, 526] width 862 height 439
click at [88, 254] on icon at bounding box center [75, 278] width 49 height 49
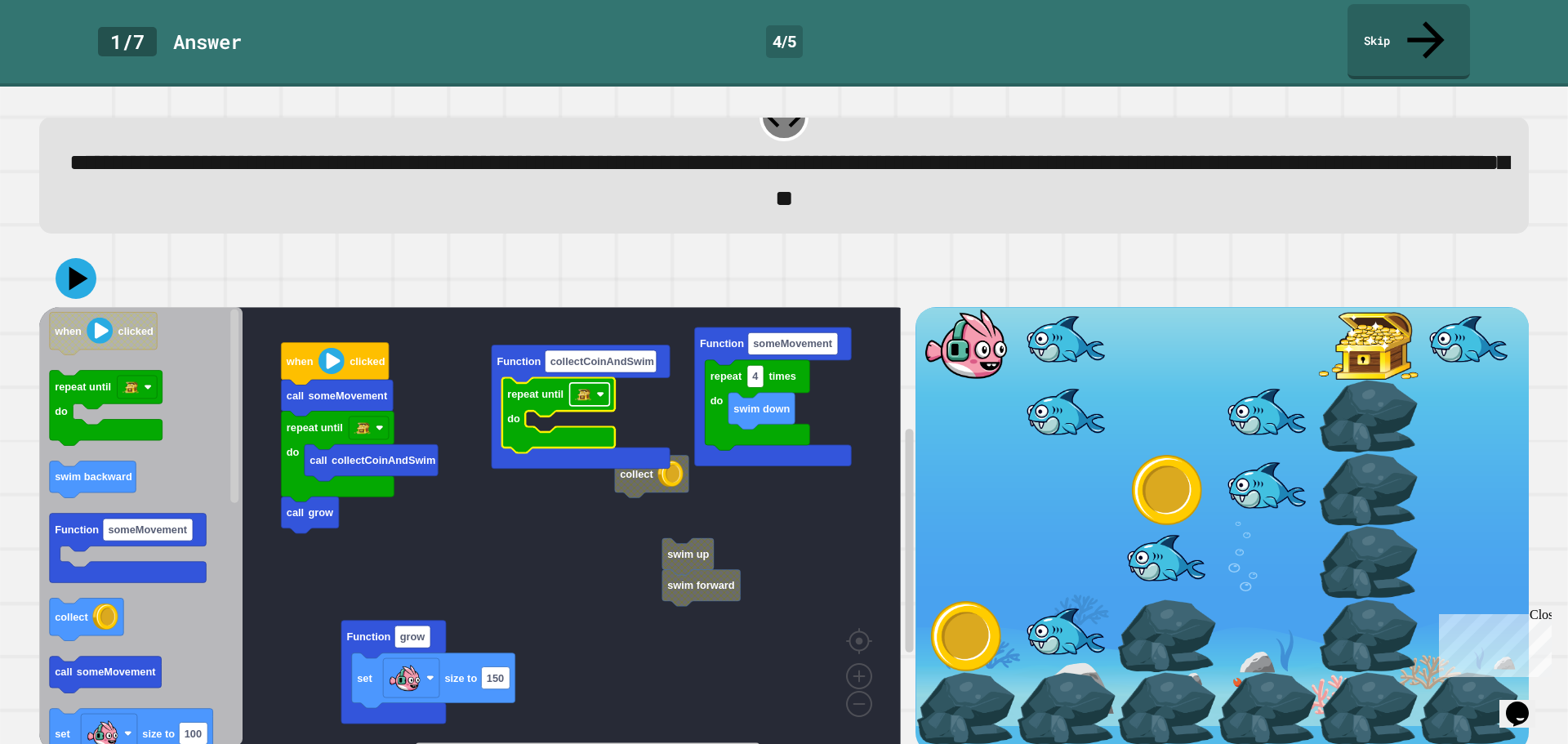
click at [592, 382] on rect "Blockly Workspace" at bounding box center [590, 394] width 40 height 23
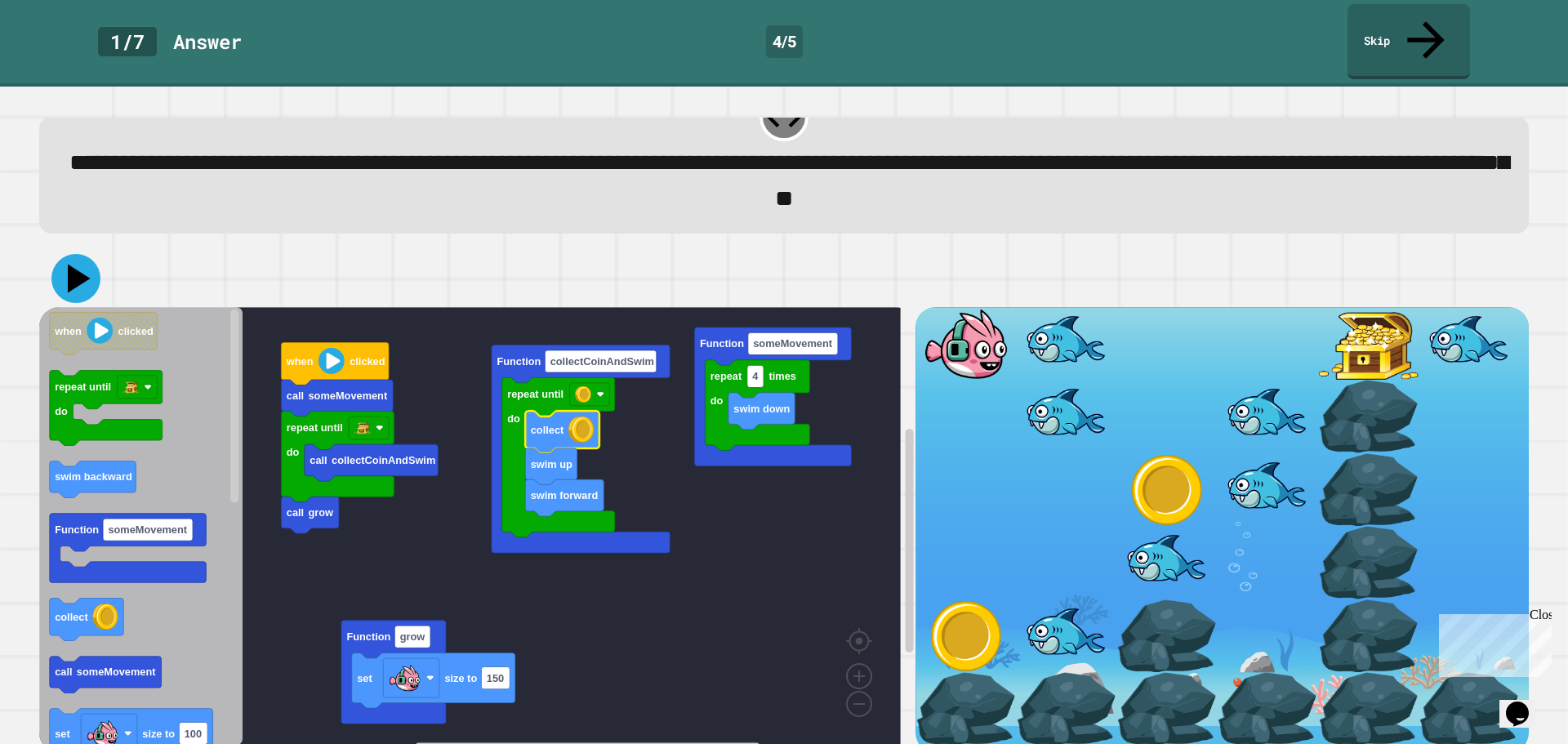
click at [87, 254] on icon at bounding box center [75, 278] width 49 height 49
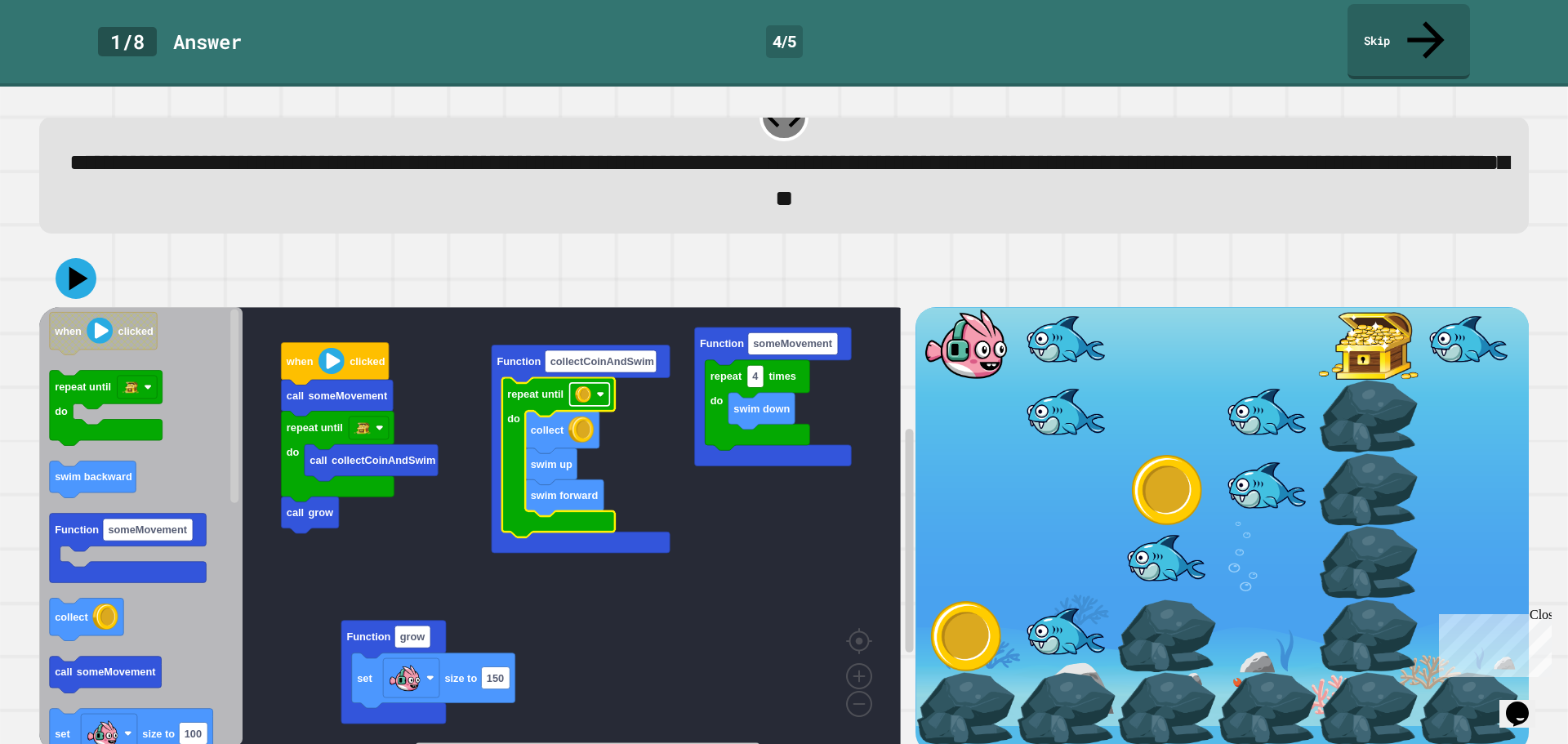
click at [583, 386] on image "Blockly Workspace" at bounding box center [583, 394] width 17 height 17
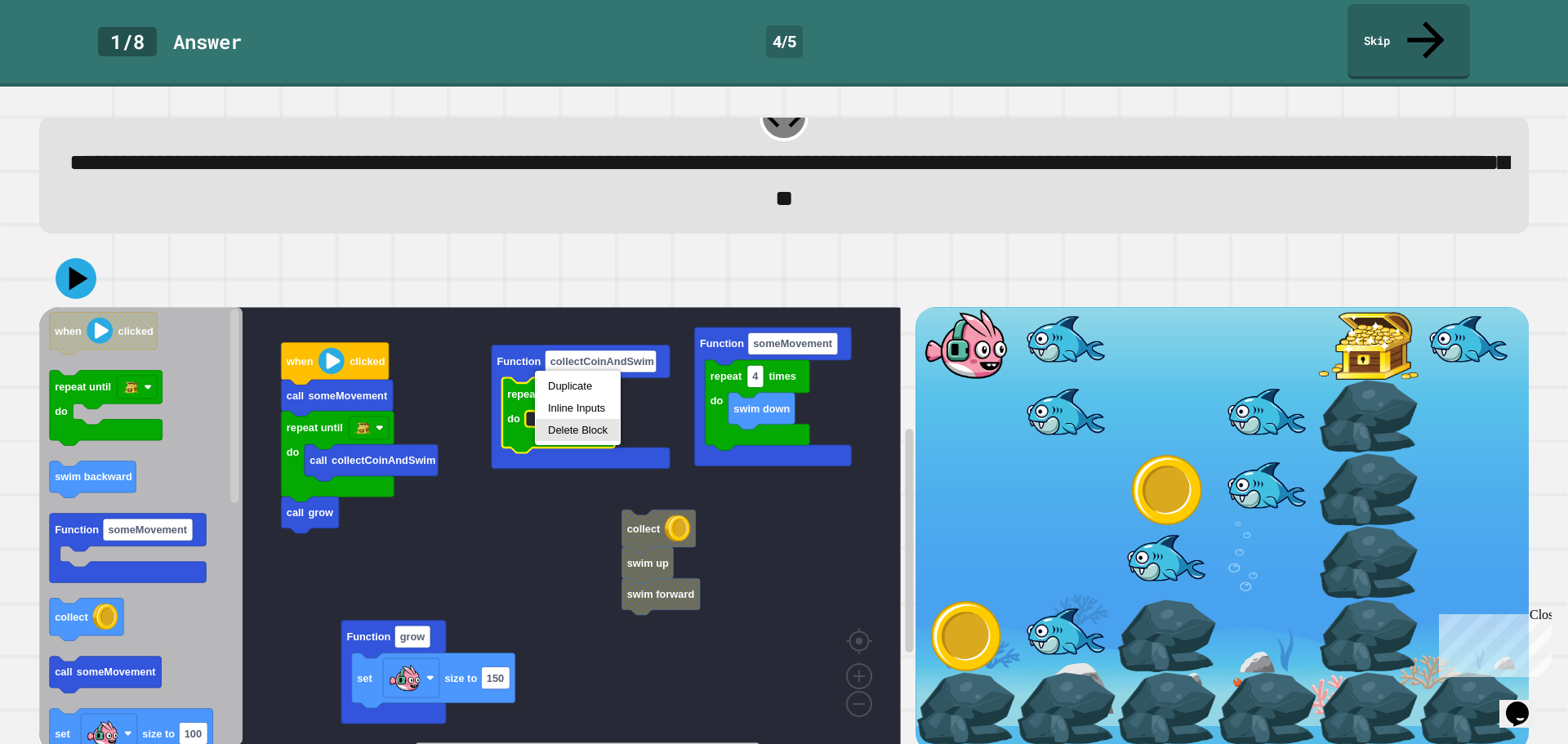
drag, startPoint x: 575, startPoint y: 435, endPoint x: 393, endPoint y: 510, distance: 196.8
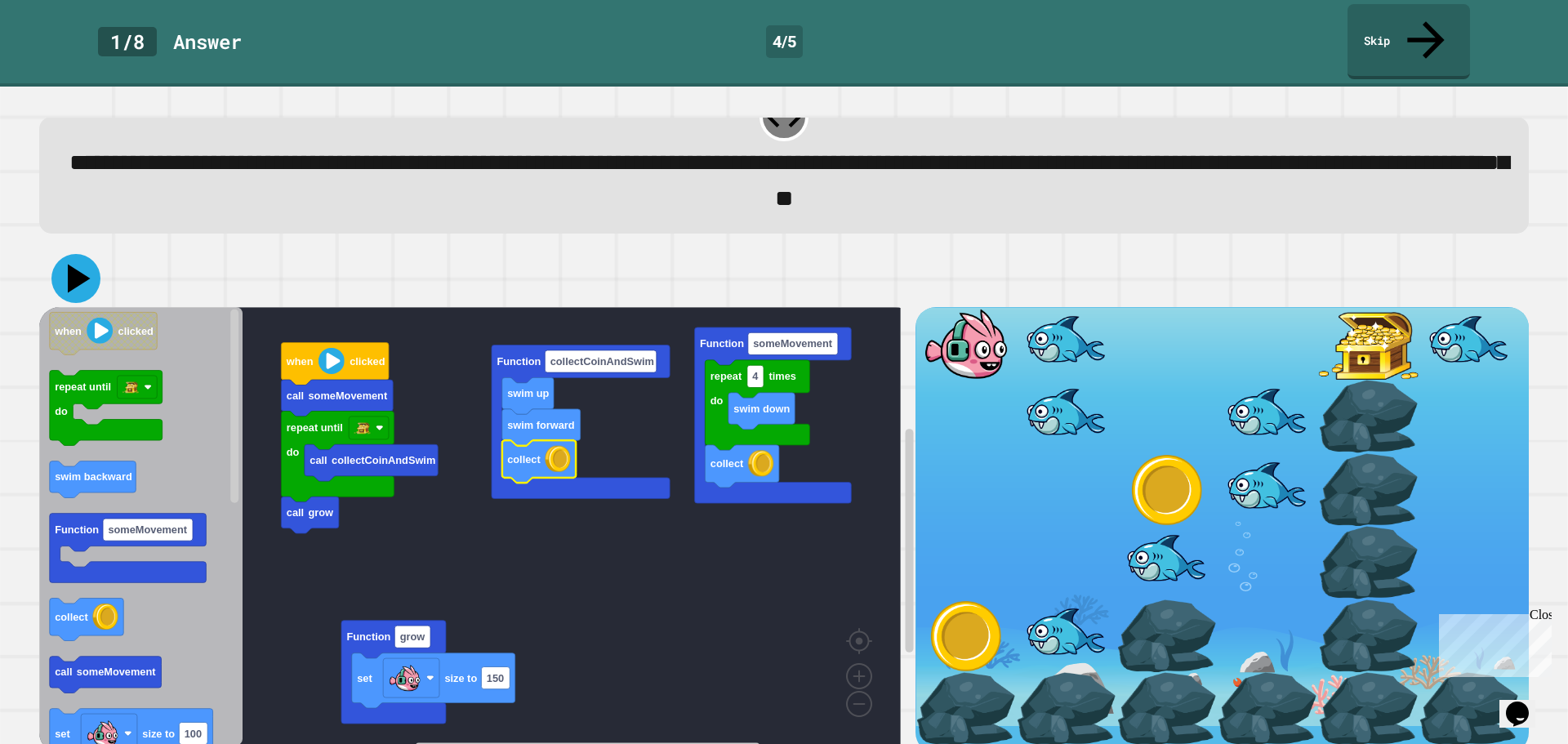
drag, startPoint x: 79, startPoint y: 236, endPoint x: 257, endPoint y: 305, distance: 190.9
click at [79, 254] on icon at bounding box center [75, 278] width 49 height 49
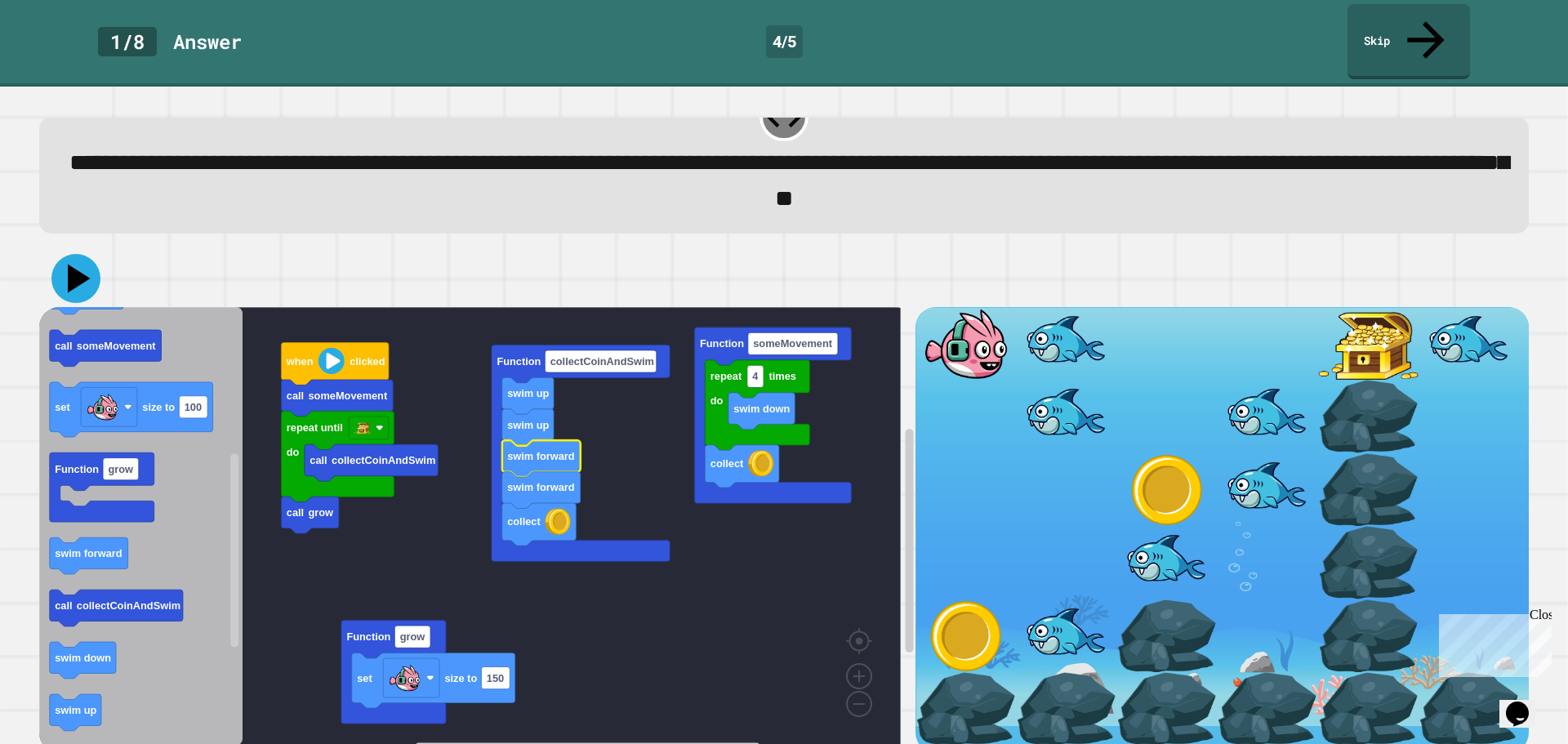
click at [78, 264] on icon at bounding box center [80, 278] width 23 height 28
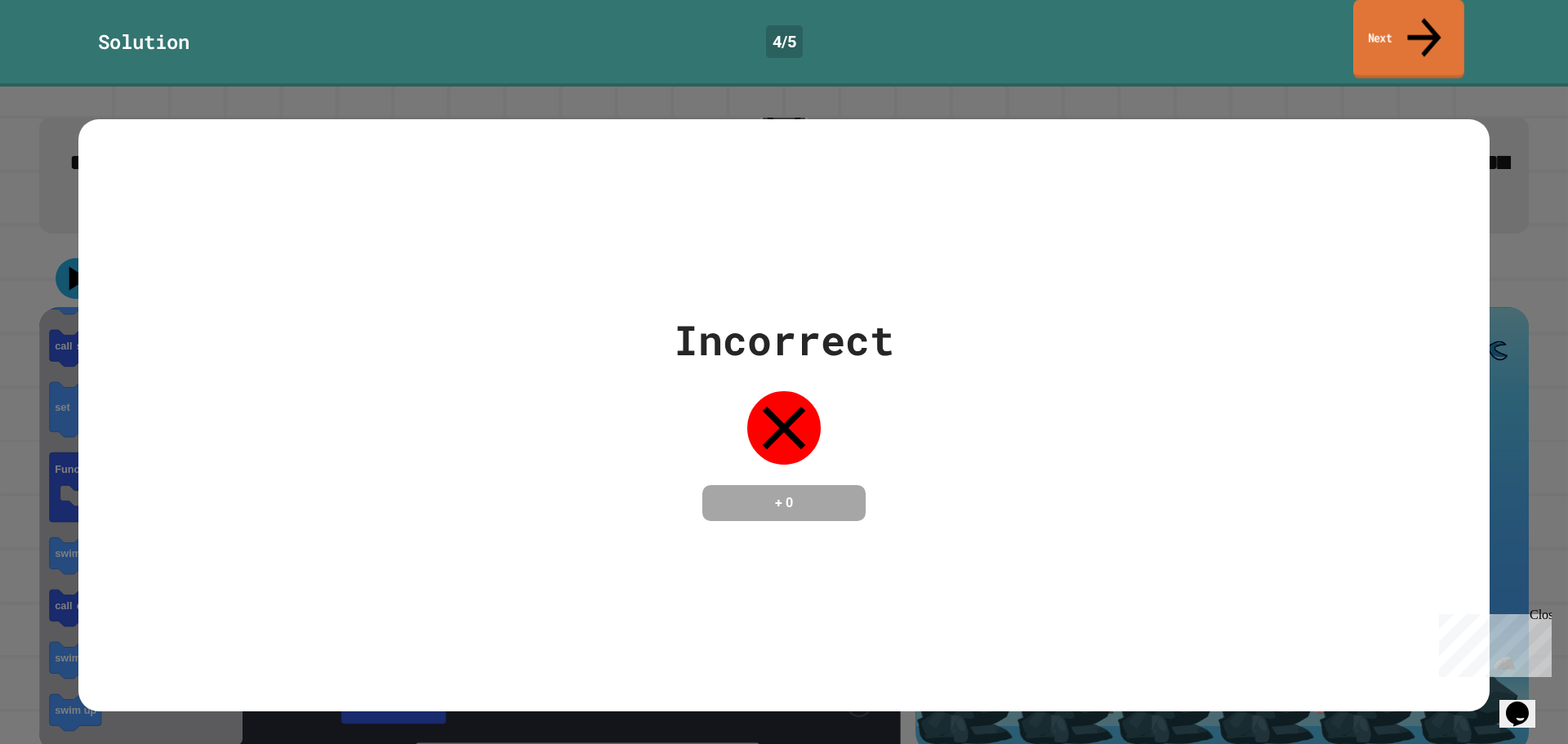
click at [1392, 30] on link "Next" at bounding box center [1409, 40] width 111 height 80
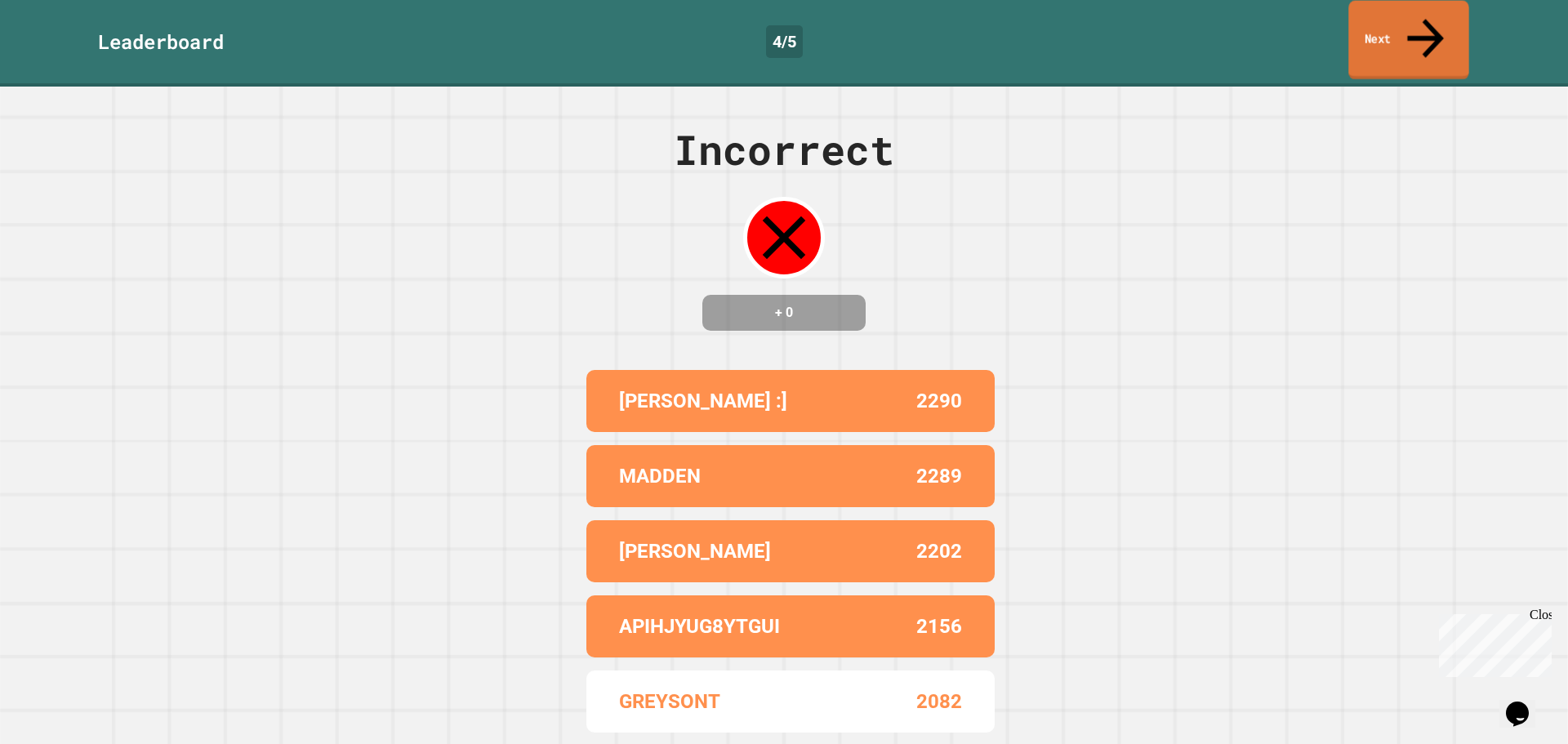
click at [1392, 30] on link "Next" at bounding box center [1408, 41] width 120 height 80
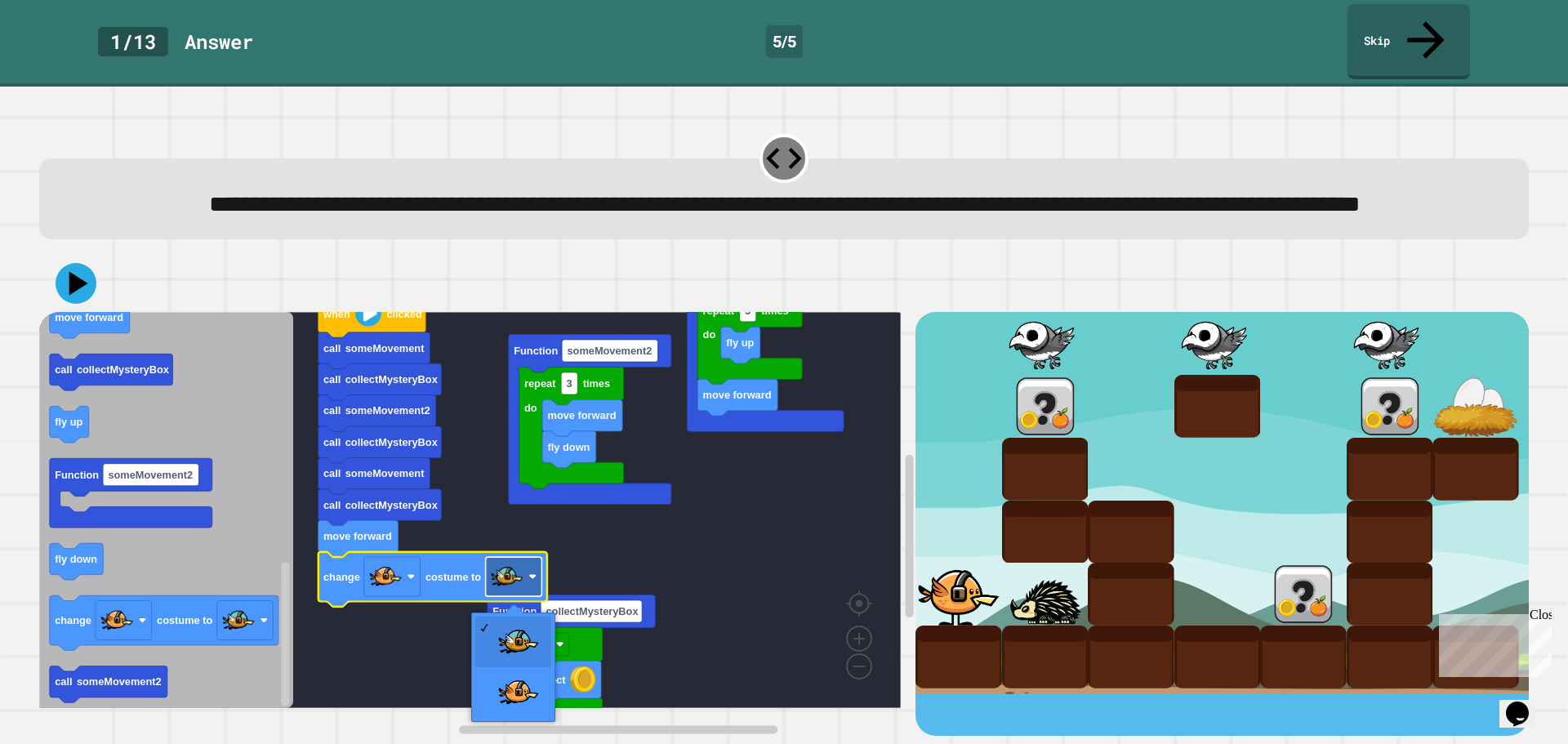
click at [510, 579] on image "Blockly Workspace" at bounding box center [507, 576] width 32 height 32
click at [92, 298] on icon at bounding box center [76, 284] width 41 height 41
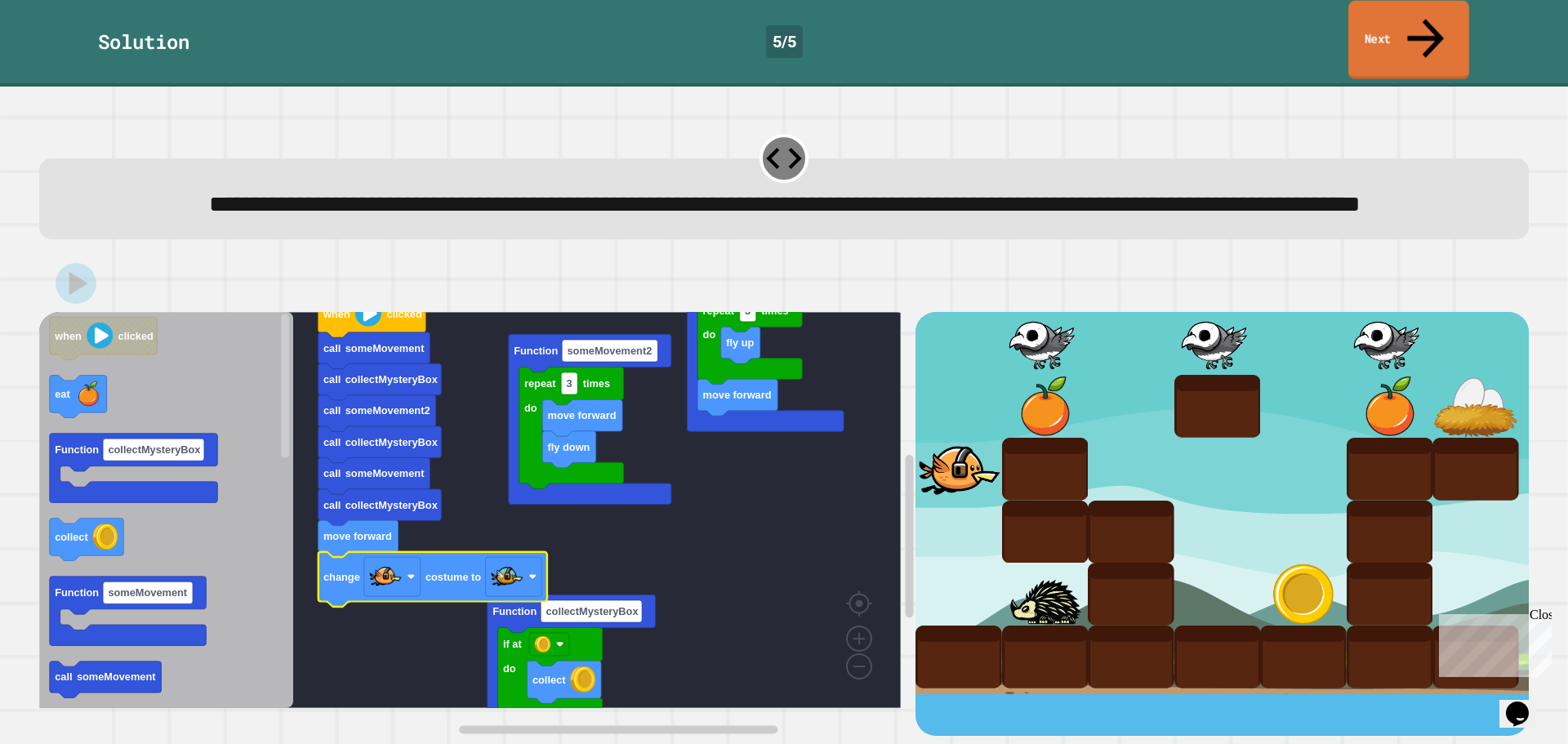
click at [1420, 22] on icon at bounding box center [1425, 38] width 55 height 58
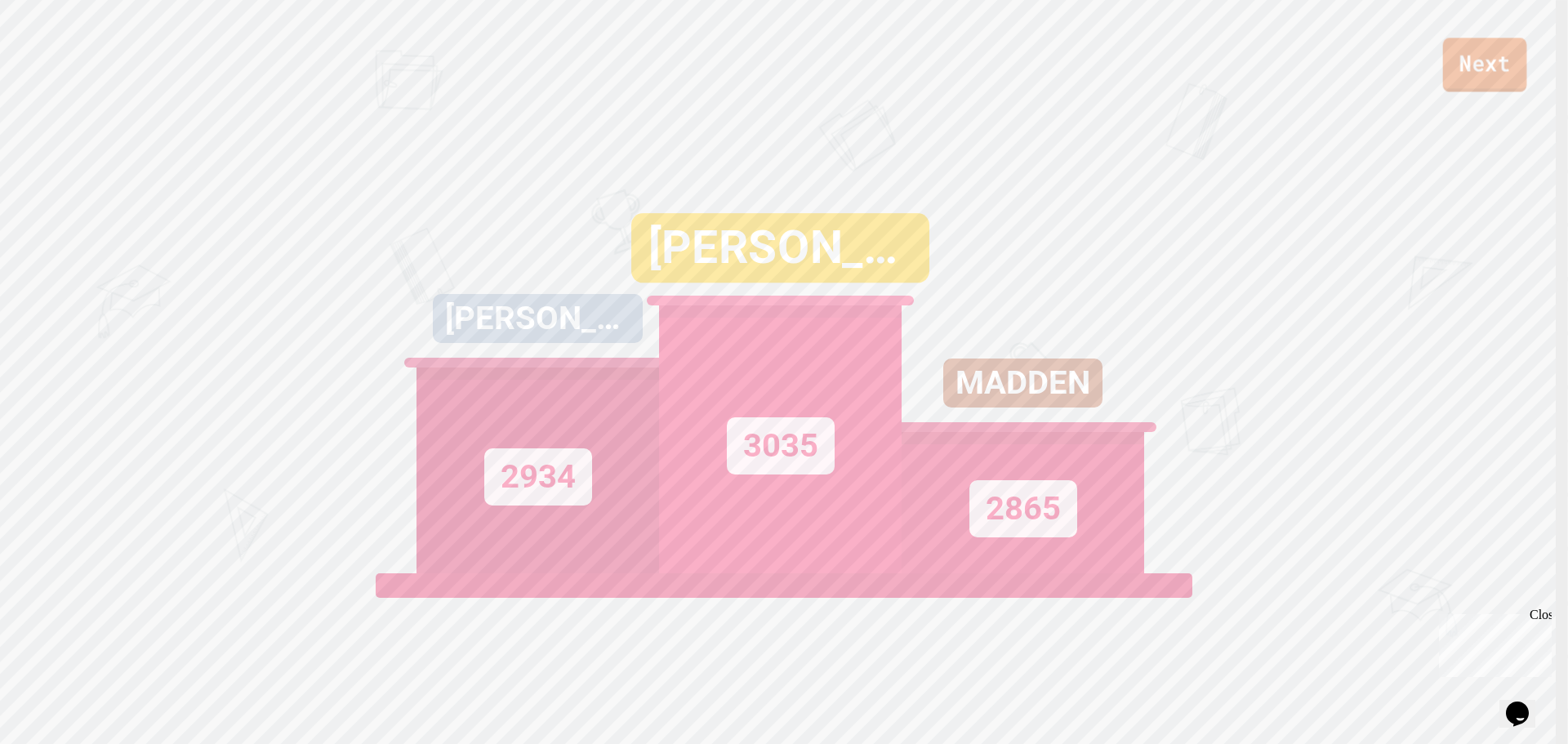
click at [1493, 63] on link "Next" at bounding box center [1484, 64] width 84 height 54
